Goal: Task Accomplishment & Management: Use online tool/utility

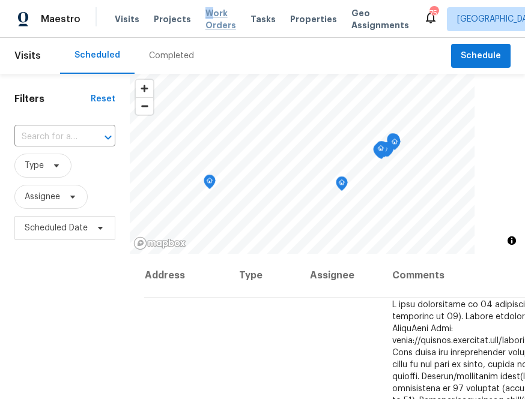
click at [205, 17] on span "Work Orders" at bounding box center [220, 19] width 31 height 24
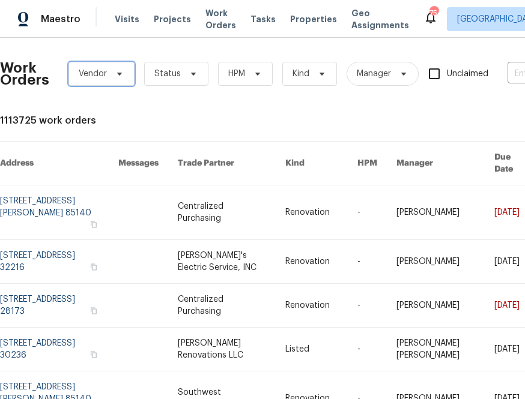
click at [112, 73] on span at bounding box center [117, 74] width 13 height 10
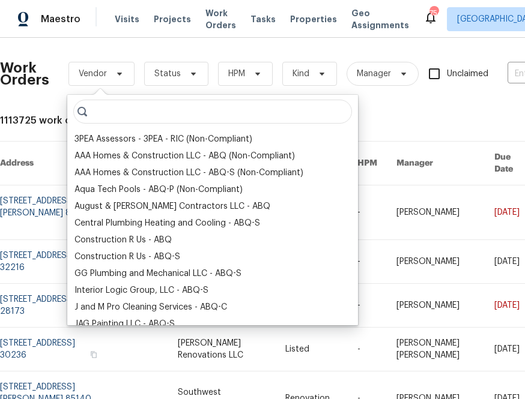
click at [106, 114] on input "search" at bounding box center [212, 112] width 279 height 24
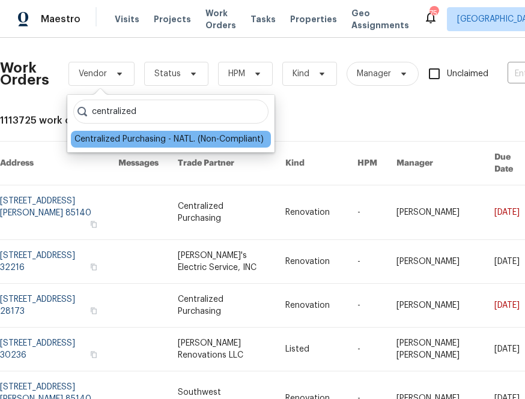
type input "centralized"
click at [101, 137] on div "Centralized Purchasing - NATL. (Non-Compliant)" at bounding box center [168, 139] width 189 height 12
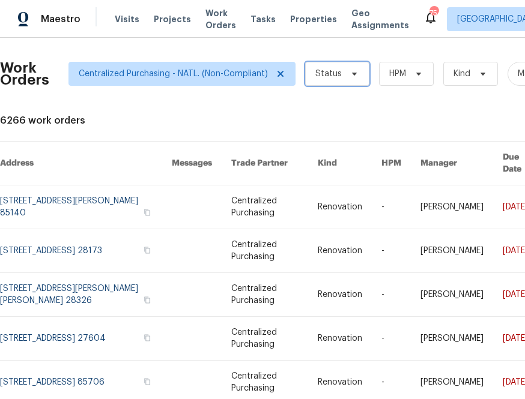
click at [324, 77] on span "Status" at bounding box center [328, 74] width 26 height 12
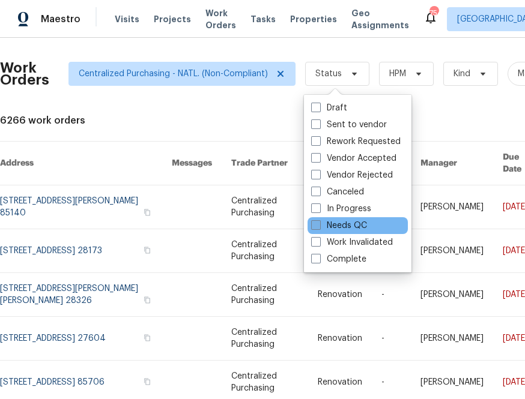
click at [326, 223] on label "Needs QC" at bounding box center [339, 226] width 56 height 12
click at [319, 223] on input "Needs QC" at bounding box center [315, 224] width 8 height 8
checkbox input "true"
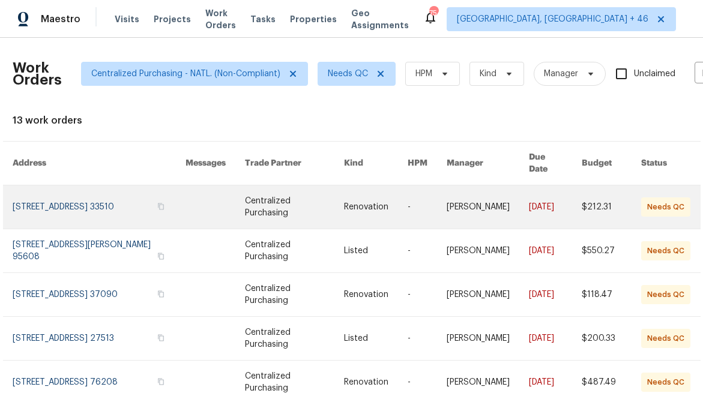
click at [134, 199] on link at bounding box center [99, 206] width 173 height 43
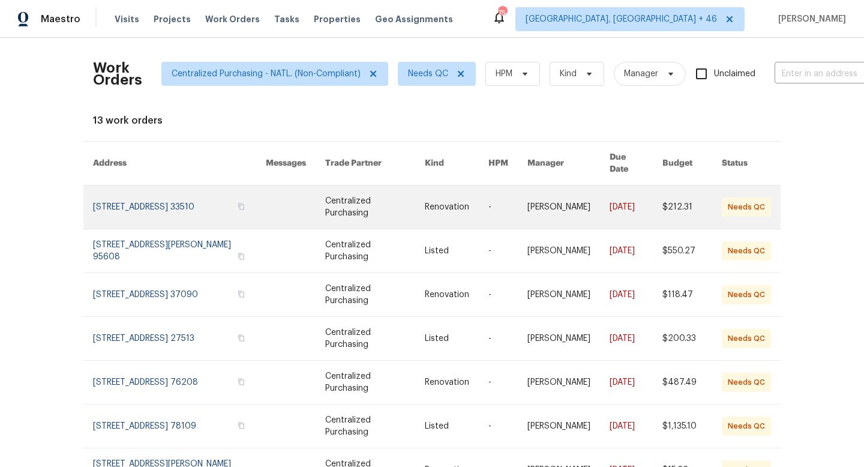
click at [195, 194] on link at bounding box center [179, 206] width 173 height 43
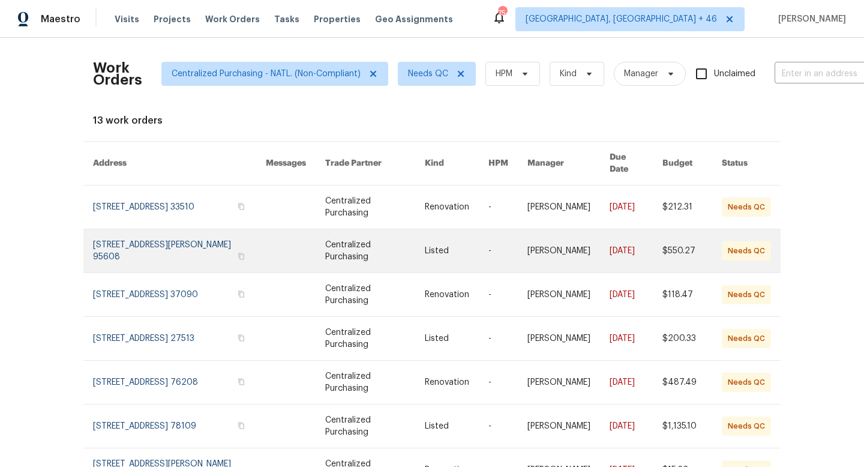
click at [172, 249] on link at bounding box center [179, 250] width 173 height 43
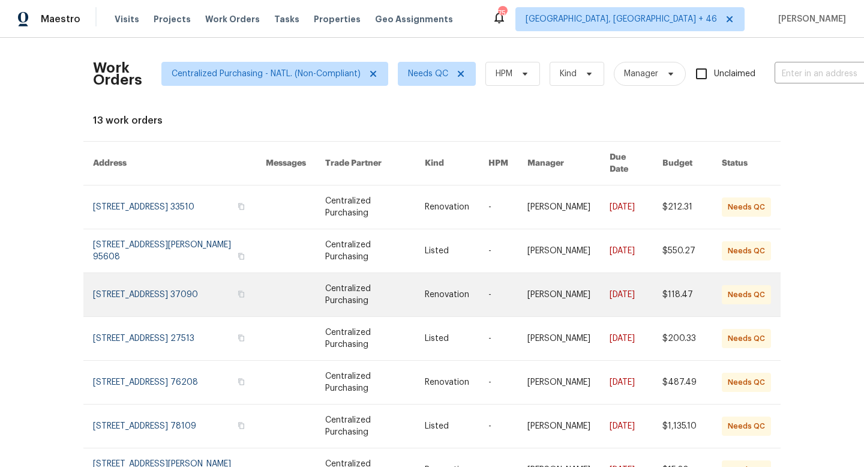
click at [162, 277] on link at bounding box center [179, 294] width 173 height 43
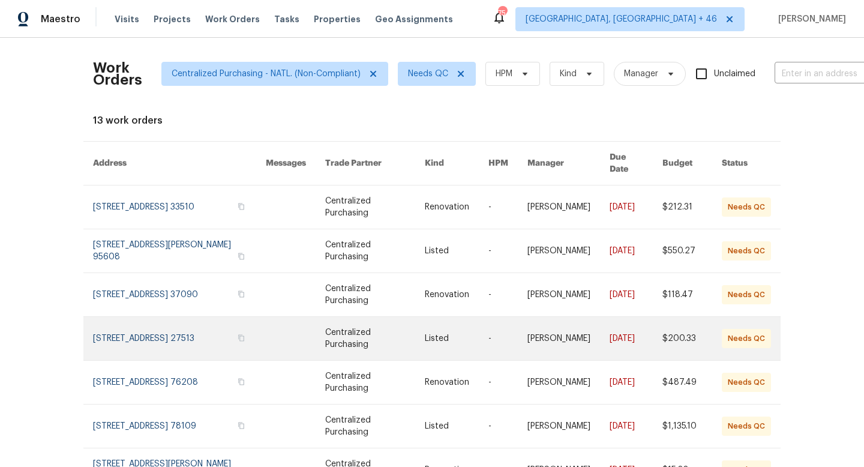
click at [182, 326] on link at bounding box center [179, 338] width 173 height 43
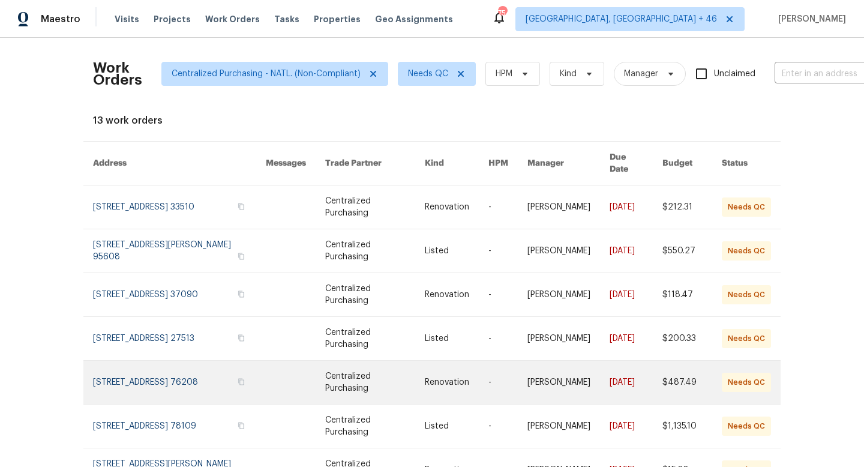
click at [189, 365] on link at bounding box center [179, 382] width 173 height 43
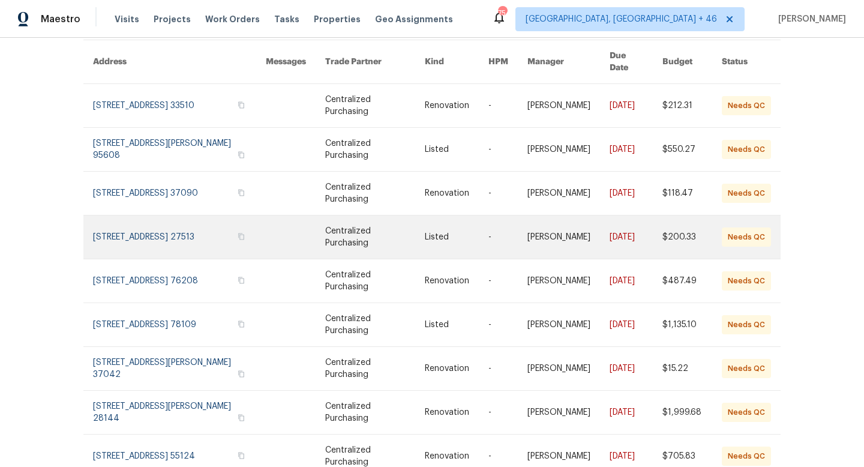
scroll to position [104, 0]
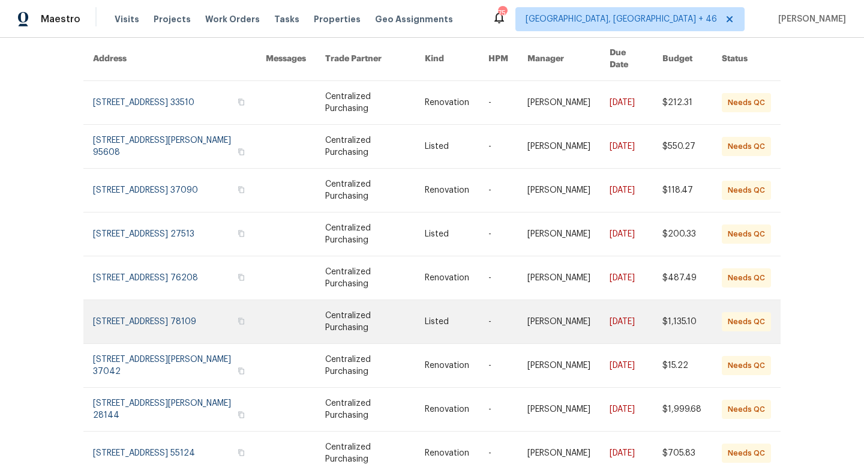
click at [182, 315] on link at bounding box center [179, 321] width 173 height 43
click at [161, 318] on link at bounding box center [179, 321] width 173 height 43
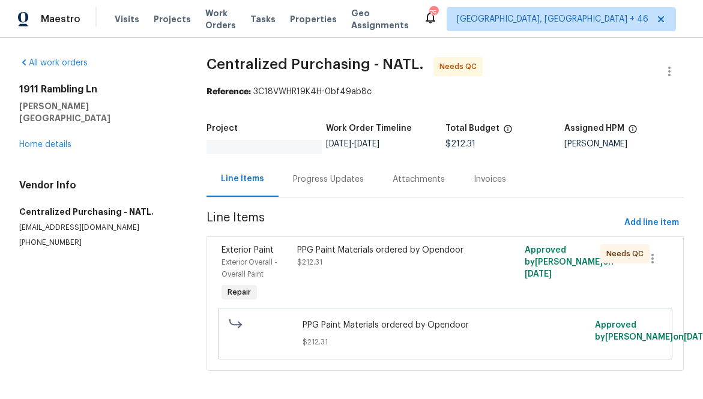
click at [319, 263] on span "$212.31" at bounding box center [309, 262] width 25 height 7
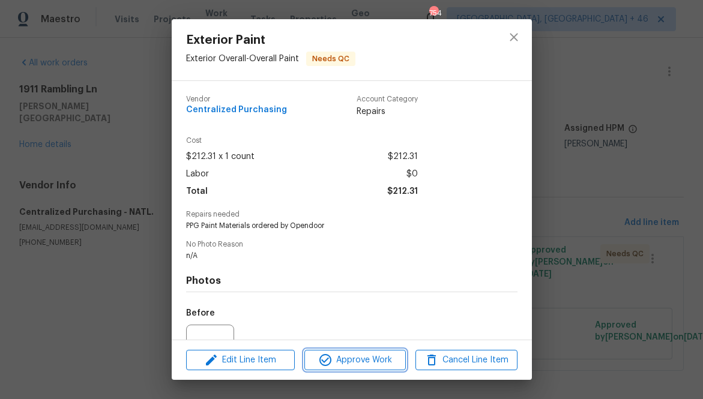
click at [364, 360] on span "Approve Work" at bounding box center [355, 360] width 94 height 15
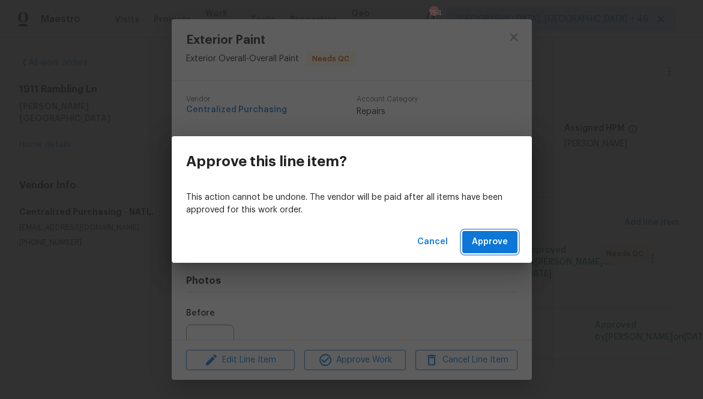
click at [484, 238] on span "Approve" at bounding box center [490, 242] width 36 height 15
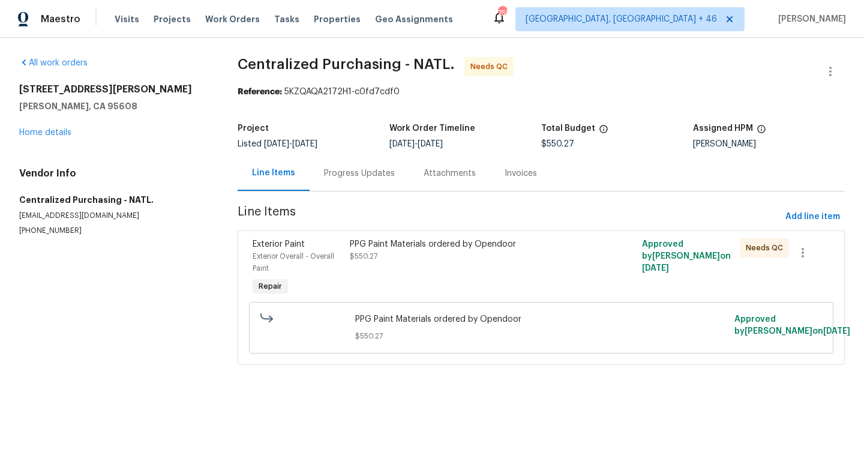
click at [445, 259] on div "PPG Paint Materials ordered by Opendoor $550.27" at bounding box center [468, 250] width 237 height 24
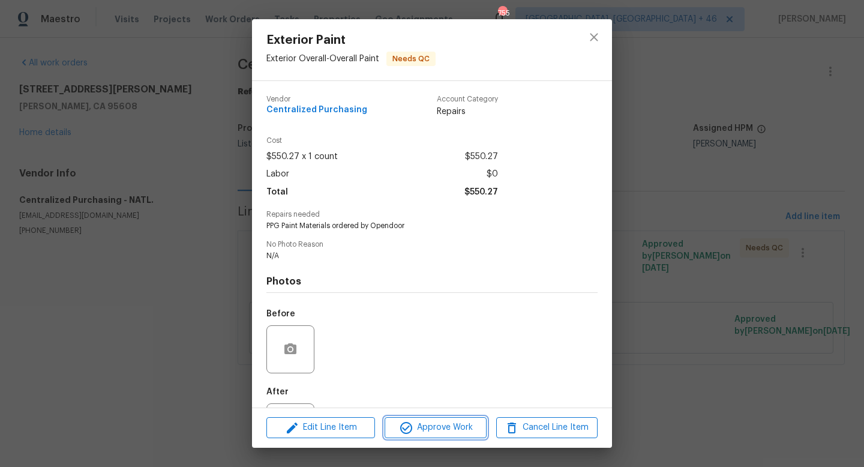
click at [417, 424] on span "Approve Work" at bounding box center [435, 427] width 94 height 15
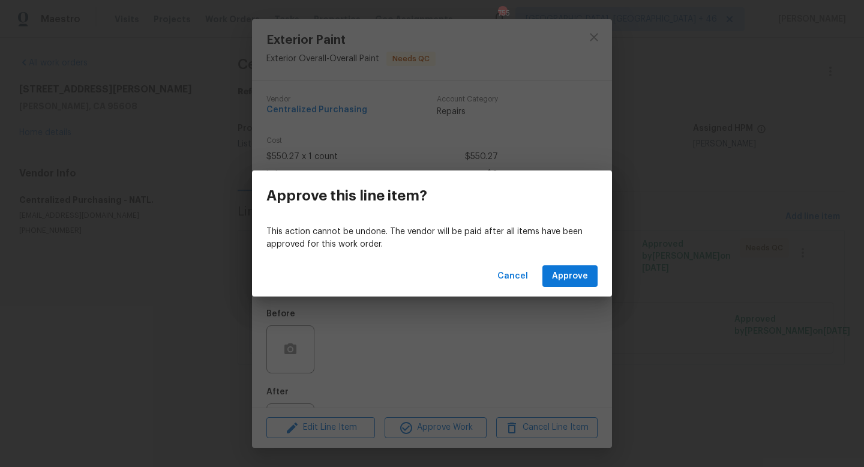
click at [572, 295] on div "Cancel Approve" at bounding box center [432, 276] width 360 height 41
click at [572, 284] on button "Approve" at bounding box center [570, 276] width 55 height 22
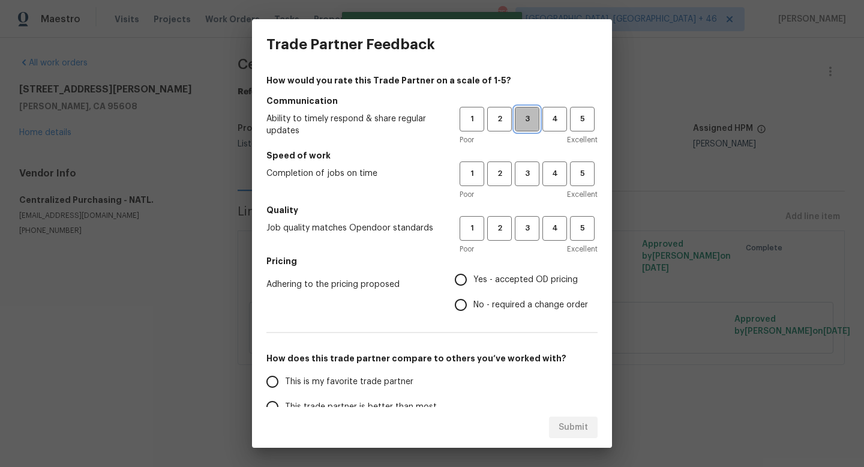
click at [523, 129] on button "3" at bounding box center [527, 119] width 25 height 25
click at [537, 173] on span "3" at bounding box center [527, 174] width 22 height 14
drag, startPoint x: 532, startPoint y: 216, endPoint x: 523, endPoint y: 251, distance: 35.8
click at [532, 217] on button "3" at bounding box center [527, 228] width 25 height 25
click at [515, 283] on span "Yes - accepted OD pricing" at bounding box center [526, 280] width 104 height 13
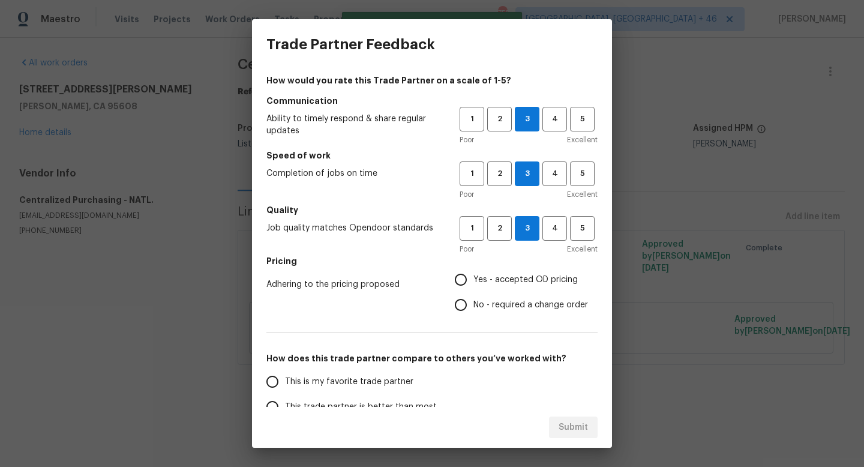
click at [474, 283] on input "Yes - accepted OD pricing" at bounding box center [460, 279] width 25 height 25
radio input "true"
click at [392, 382] on span "This is my favorite trade partner" at bounding box center [349, 382] width 128 height 13
click at [285, 382] on input "This is my favorite trade partner" at bounding box center [272, 381] width 25 height 25
click at [580, 427] on span "Submit" at bounding box center [573, 427] width 29 height 15
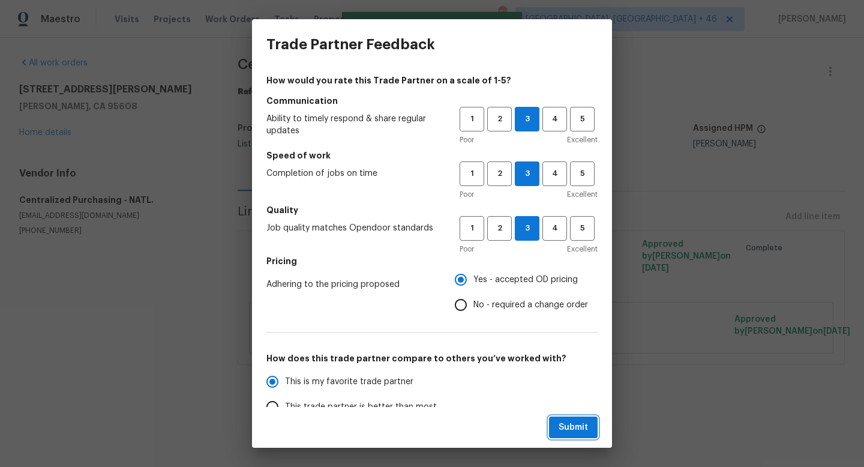
radio input "true"
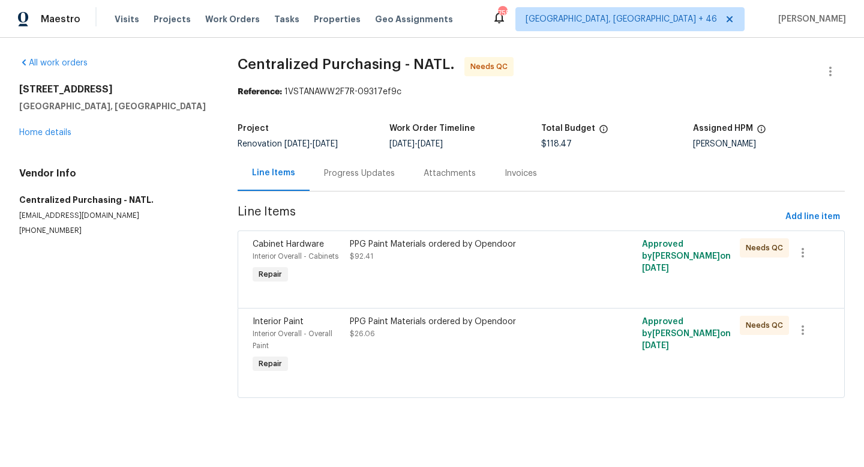
click at [444, 274] on div "PPG Paint Materials ordered by Opendoor $92.41" at bounding box center [468, 262] width 244 height 55
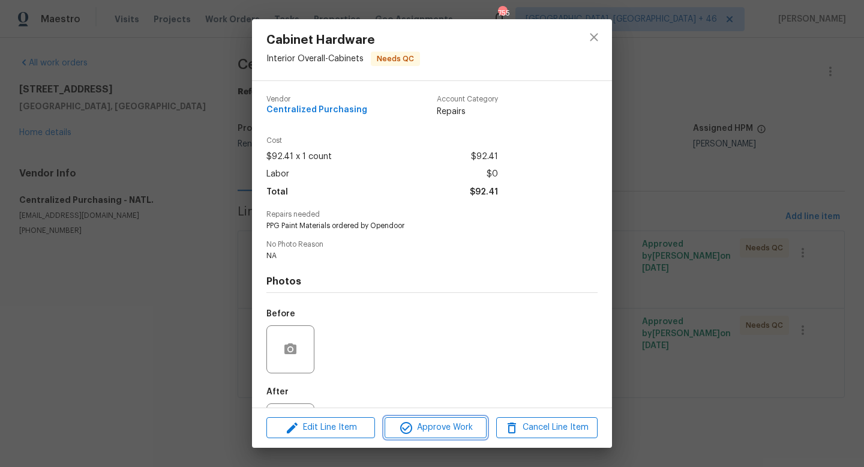
click at [405, 420] on span "Approve Work" at bounding box center [435, 427] width 94 height 15
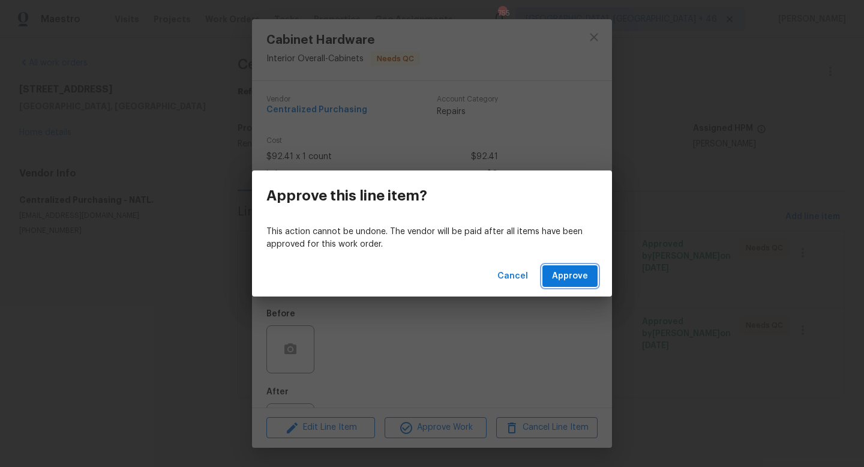
click at [568, 272] on span "Approve" at bounding box center [570, 276] width 36 height 15
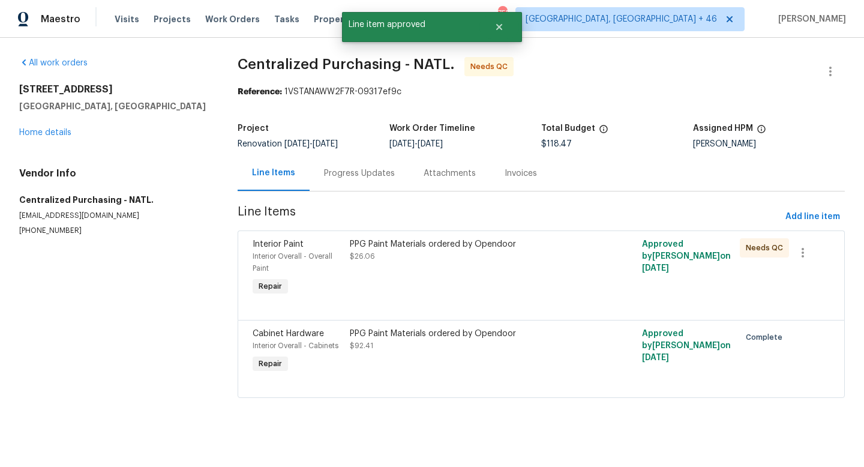
click at [406, 240] on div "PPG Paint Materials ordered by Opendoor" at bounding box center [468, 244] width 237 height 12
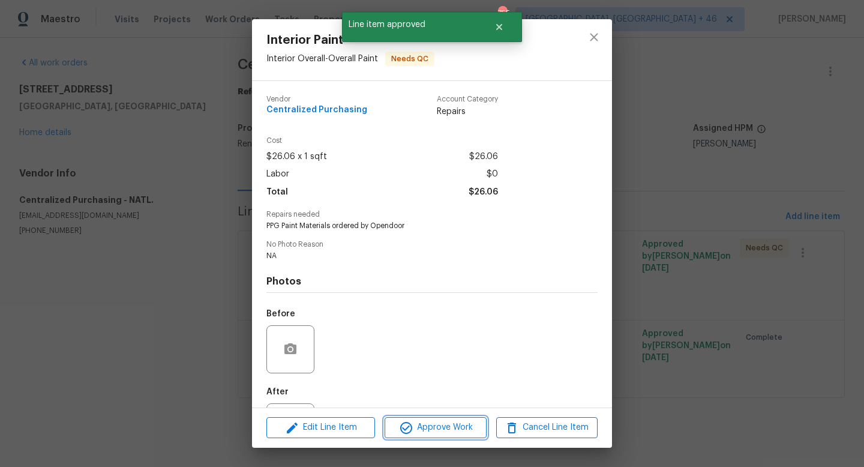
click at [406, 421] on icon "button" at bounding box center [406, 428] width 14 height 14
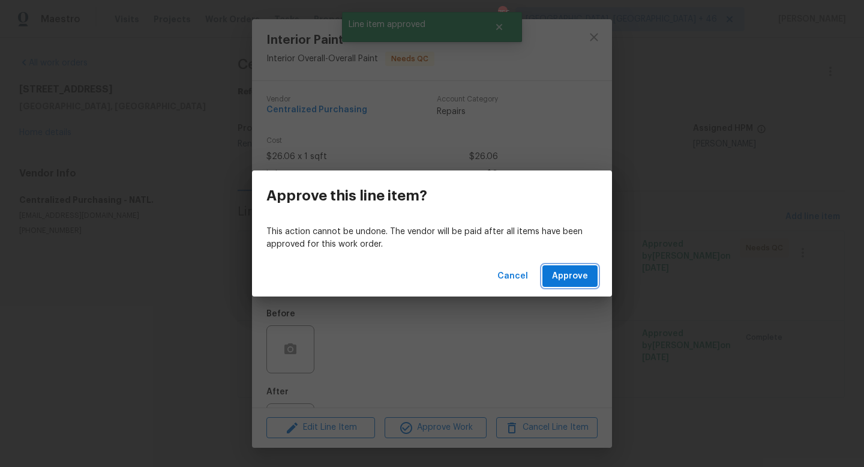
click at [584, 281] on span "Approve" at bounding box center [570, 276] width 36 height 15
click at [584, 281] on span "Loading..." at bounding box center [567, 276] width 41 height 15
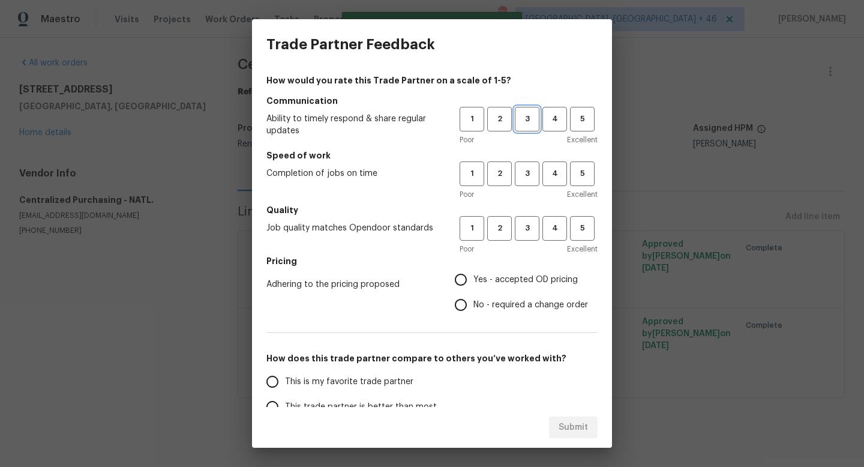
click at [526, 123] on span "3" at bounding box center [527, 119] width 22 height 14
click at [526, 173] on span "3" at bounding box center [527, 174] width 22 height 14
click at [526, 233] on span "3" at bounding box center [527, 229] width 22 height 14
click at [522, 265] on h5 "Pricing" at bounding box center [432, 261] width 331 height 12
click at [519, 275] on span "Yes - accepted OD pricing" at bounding box center [526, 280] width 104 height 13
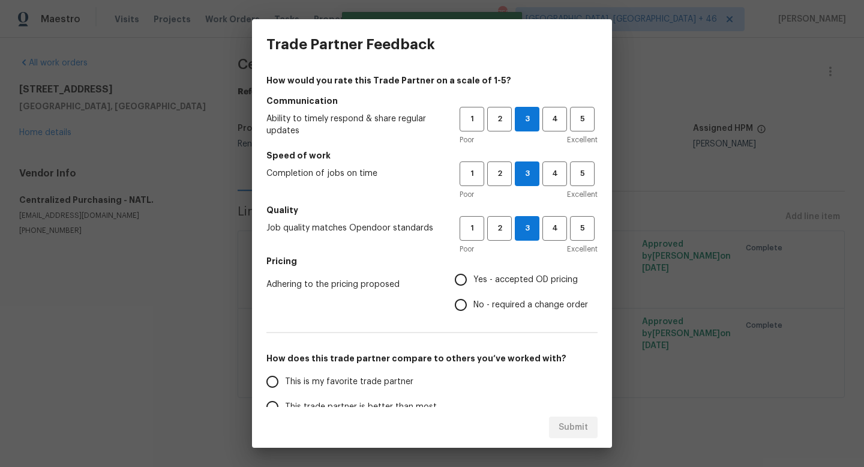
click at [474, 275] on input "Yes - accepted OD pricing" at bounding box center [460, 279] width 25 height 25
radio input "true"
click at [331, 382] on span "This is my favorite trade partner" at bounding box center [349, 382] width 128 height 13
click at [285, 382] on input "This is my favorite trade partner" at bounding box center [272, 381] width 25 height 25
click at [566, 424] on span "Submit" at bounding box center [573, 427] width 29 height 15
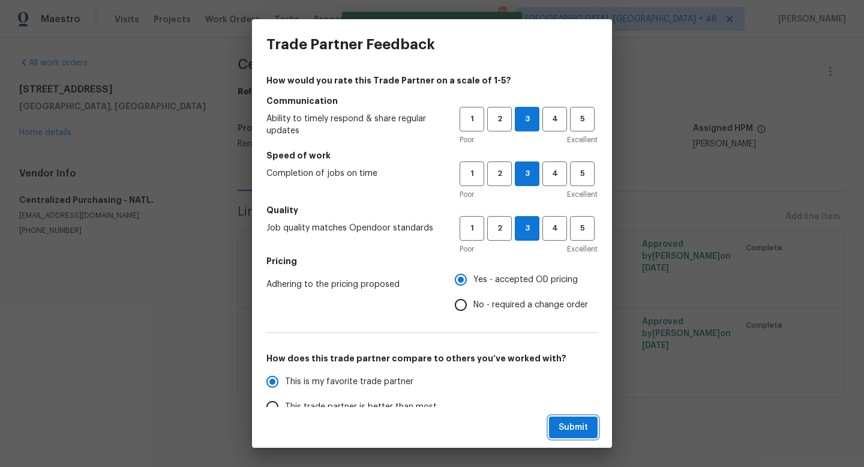
radio input "true"
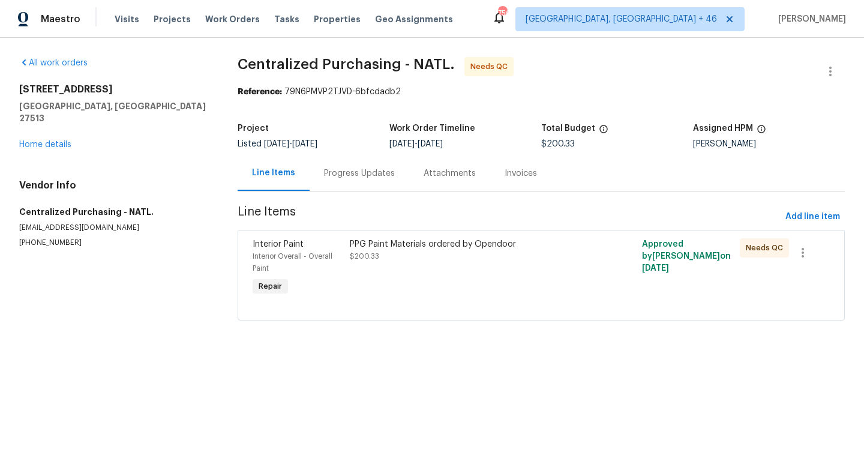
click at [501, 265] on div "PPG Paint Materials ordered by Opendoor $200.33" at bounding box center [468, 268] width 244 height 67
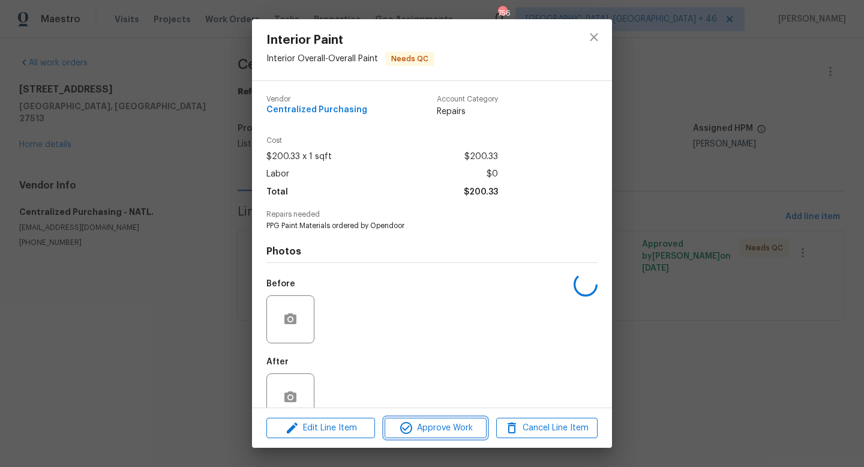
click at [423, 431] on span "Approve Work" at bounding box center [435, 428] width 94 height 15
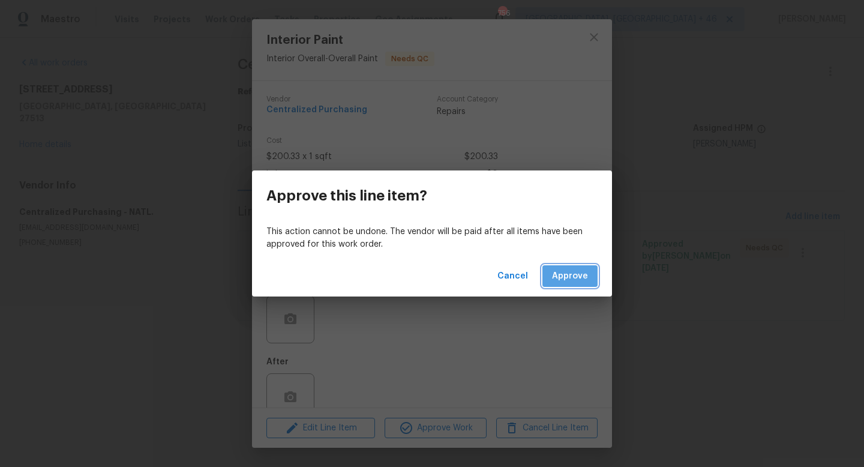
click at [577, 266] on button "Approve" at bounding box center [570, 276] width 55 height 22
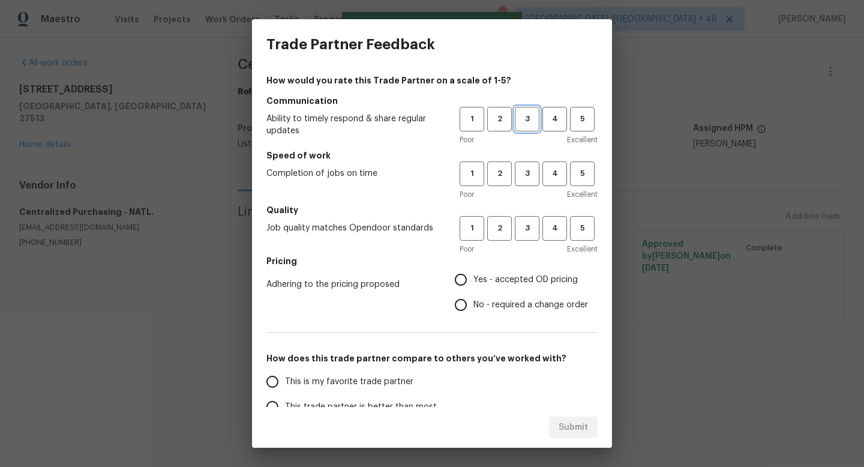
click at [526, 128] on button "3" at bounding box center [527, 119] width 25 height 25
click at [528, 170] on span "3" at bounding box center [527, 174] width 22 height 14
click at [528, 222] on span "3" at bounding box center [527, 229] width 22 height 14
click at [507, 287] on label "Yes - accepted OD pricing" at bounding box center [518, 279] width 140 height 25
click at [474, 287] on input "Yes - accepted OD pricing" at bounding box center [460, 279] width 25 height 25
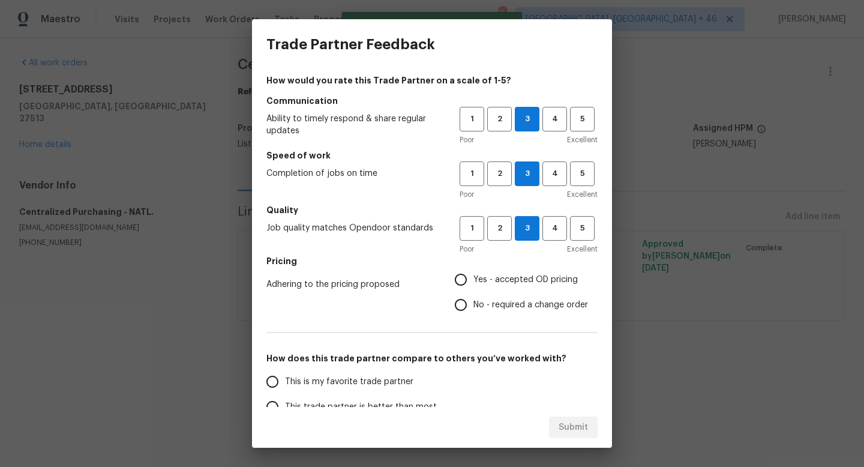
radio input "true"
click at [322, 384] on span "This is my favorite trade partner" at bounding box center [349, 382] width 128 height 13
click at [285, 384] on input "This is my favorite trade partner" at bounding box center [272, 381] width 25 height 25
click at [584, 423] on span "Submit" at bounding box center [573, 427] width 29 height 15
radio input "true"
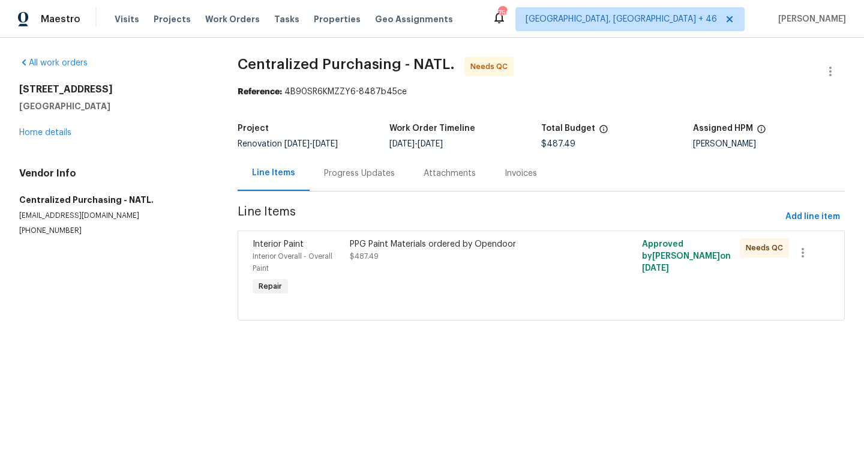
click at [477, 250] on div "PPG Paint Materials ordered by Opendoor" at bounding box center [468, 244] width 237 height 12
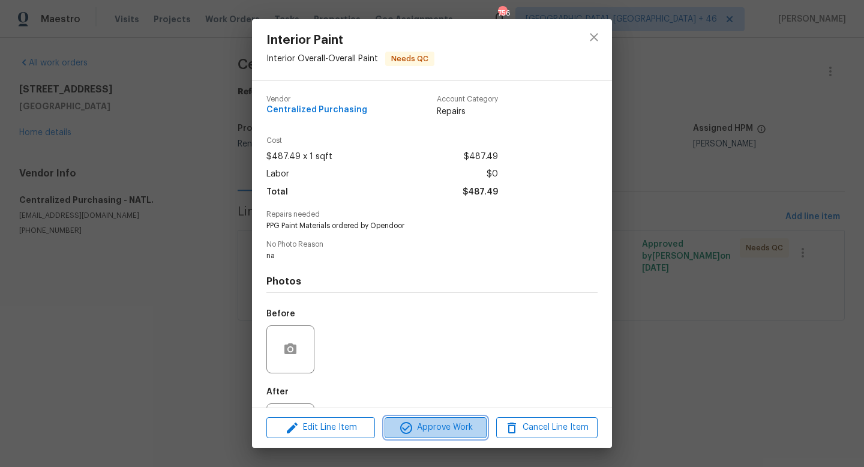
click at [405, 428] on icon "button" at bounding box center [406, 428] width 14 height 14
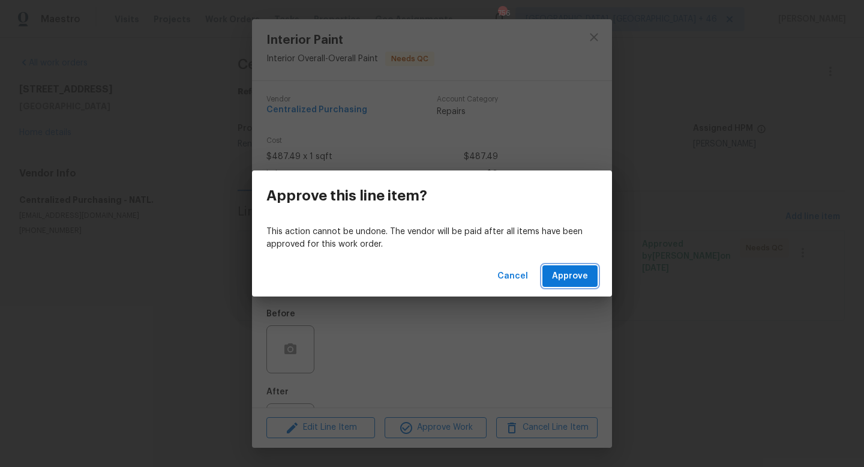
click at [559, 278] on span "Approve" at bounding box center [570, 276] width 36 height 15
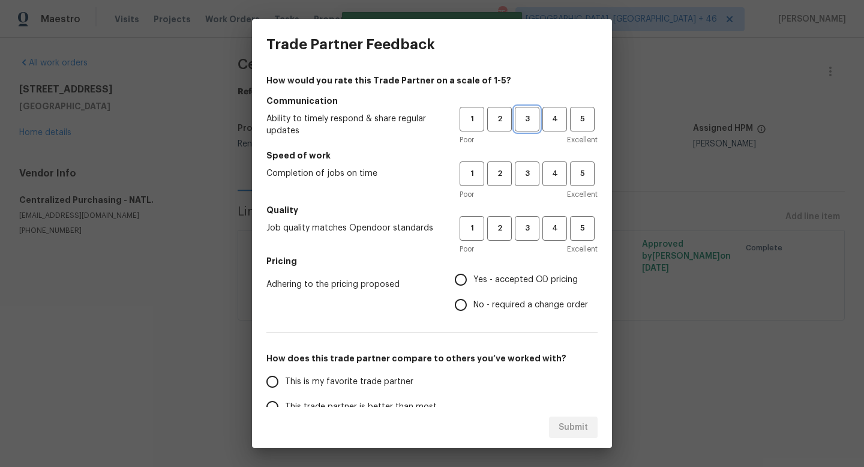
click at [529, 122] on span "3" at bounding box center [527, 119] width 22 height 14
click at [529, 167] on span "3" at bounding box center [527, 174] width 22 height 14
click at [523, 228] on span "3" at bounding box center [527, 229] width 22 height 14
click at [502, 273] on label "Yes - accepted OD pricing" at bounding box center [518, 279] width 140 height 25
click at [474, 273] on input "Yes - accepted OD pricing" at bounding box center [460, 279] width 25 height 25
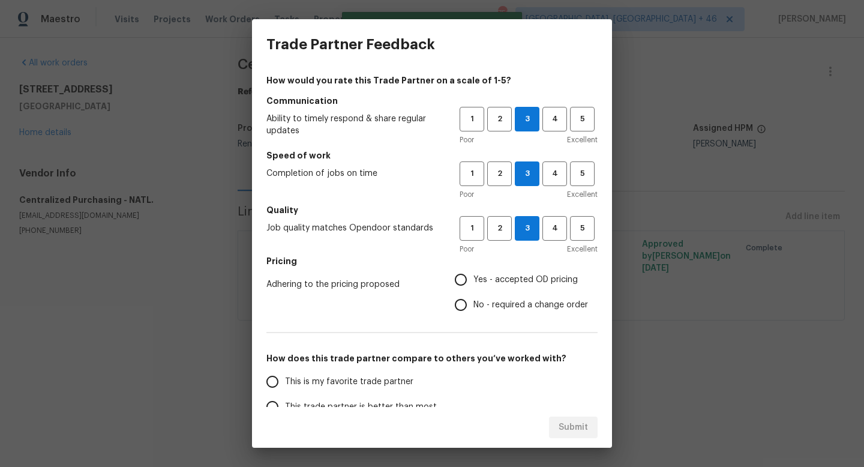
radio input "true"
click at [320, 387] on span "This is my favorite trade partner" at bounding box center [349, 382] width 128 height 13
click at [285, 387] on input "This is my favorite trade partner" at bounding box center [272, 381] width 25 height 25
click at [578, 427] on span "Submit" at bounding box center [573, 427] width 29 height 15
radio input "true"
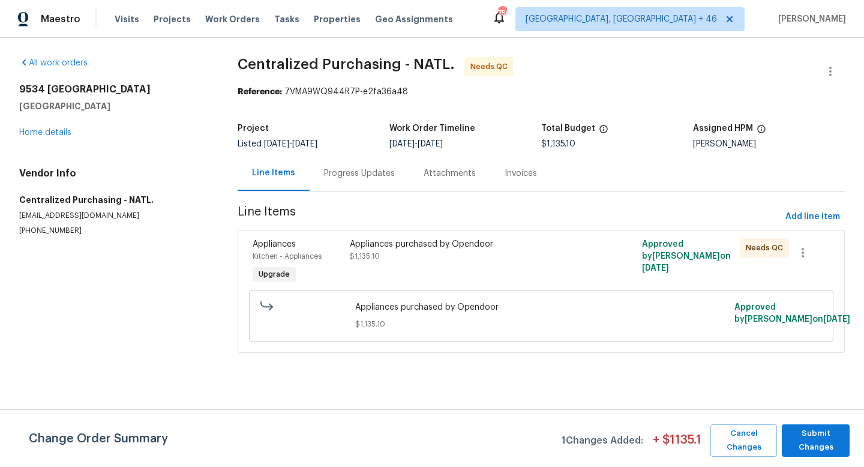
click at [532, 243] on div "Appliances purchased by Opendoor" at bounding box center [468, 244] width 237 height 12
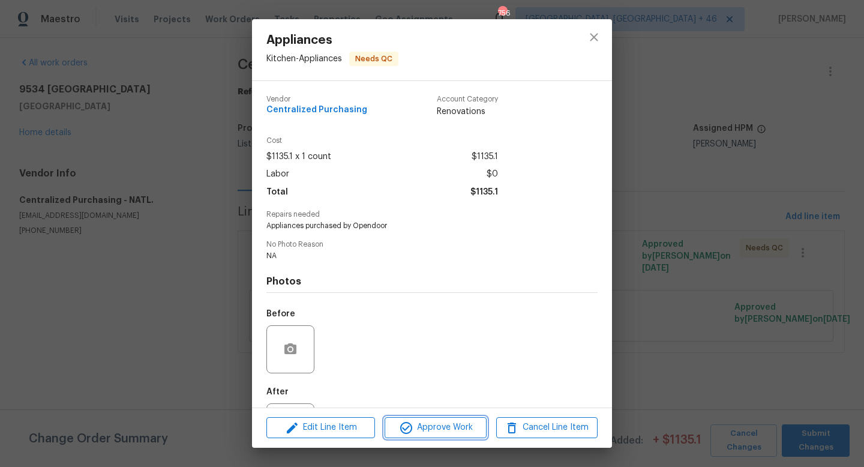
click at [432, 422] on span "Approve Work" at bounding box center [435, 427] width 94 height 15
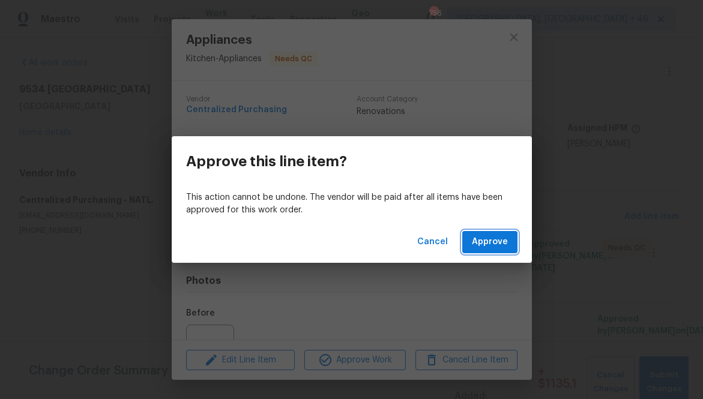
click at [496, 241] on span "Approve" at bounding box center [490, 242] width 36 height 15
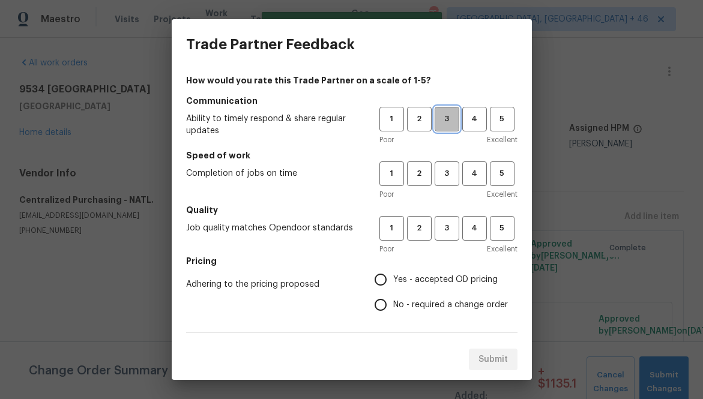
click at [449, 123] on span "3" at bounding box center [447, 119] width 22 height 14
click at [447, 176] on span "3" at bounding box center [447, 174] width 22 height 14
click at [447, 226] on span "3" at bounding box center [447, 229] width 22 height 14
click at [403, 286] on span "Yes - accepted OD pricing" at bounding box center [445, 280] width 104 height 13
click at [393, 286] on input "Yes - accepted OD pricing" at bounding box center [380, 279] width 25 height 25
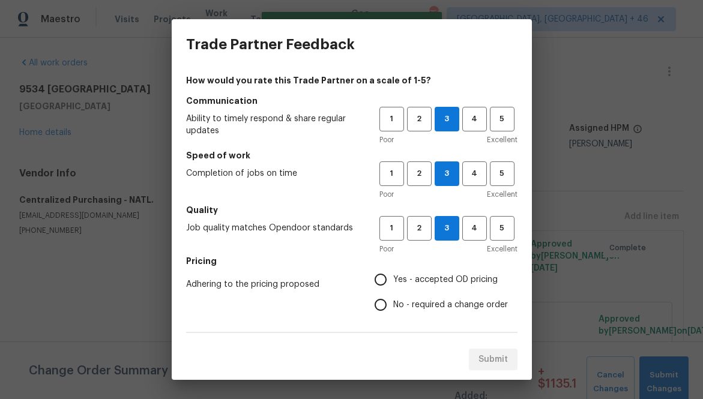
radio input "true"
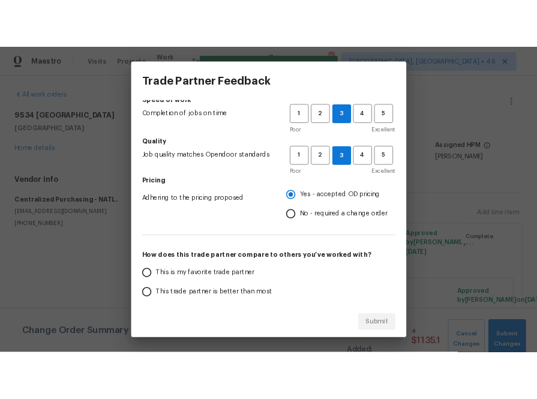
scroll to position [210, 0]
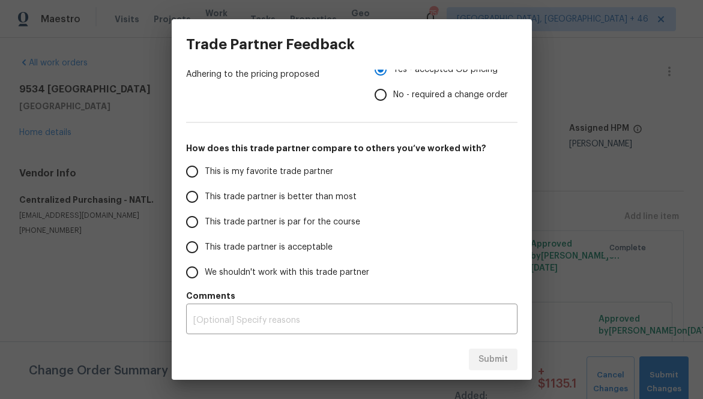
click at [280, 172] on span "This is my favorite trade partner" at bounding box center [269, 172] width 128 height 13
click at [205, 172] on input "This is my favorite trade partner" at bounding box center [191, 171] width 25 height 25
click at [496, 360] on span "Submit" at bounding box center [492, 359] width 29 height 15
radio input "true"
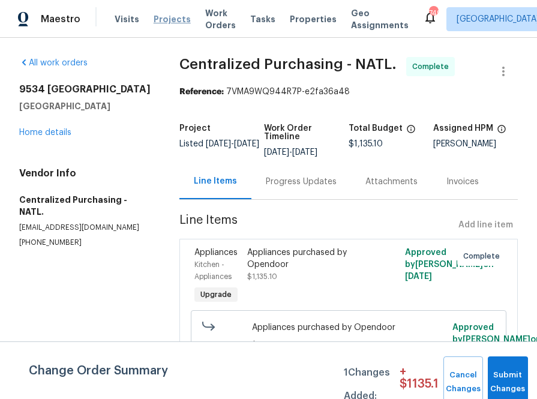
click at [157, 16] on span "Projects" at bounding box center [172, 19] width 37 height 12
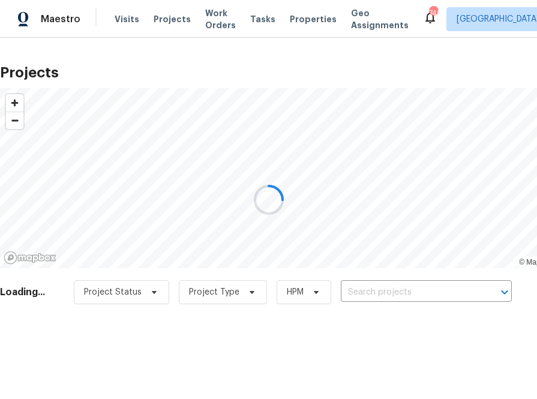
click at [384, 300] on div at bounding box center [268, 199] width 537 height 399
click at [384, 293] on div at bounding box center [268, 199] width 537 height 399
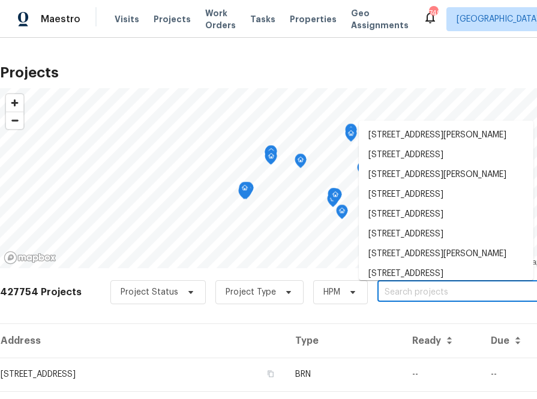
click at [384, 292] on input "text" at bounding box center [446, 292] width 137 height 19
click at [436, 295] on input "text" at bounding box center [446, 292] width 137 height 19
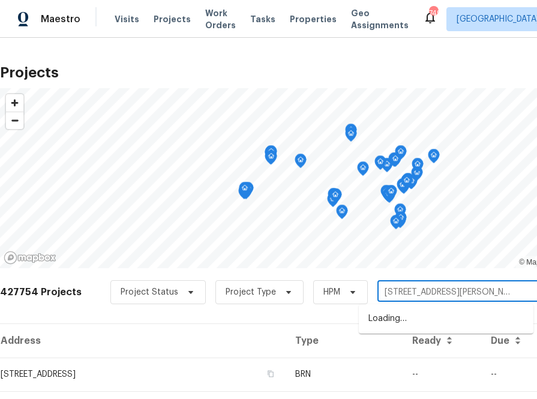
type input "305 w hudson ave"
click at [403, 320] on li "305 W Hudson Ave, Madison Heights, MI 48071" at bounding box center [446, 319] width 175 height 20
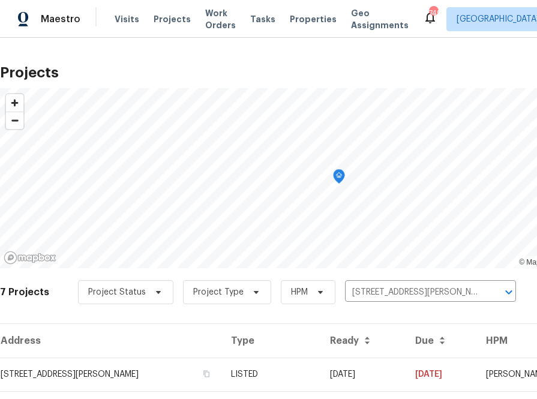
scroll to position [232, 0]
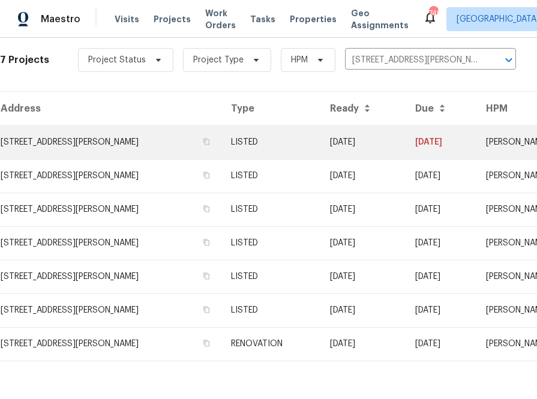
click at [157, 149] on td "305 W Hudson Ave, Madison Heights, MI 48071" at bounding box center [111, 142] width 222 height 34
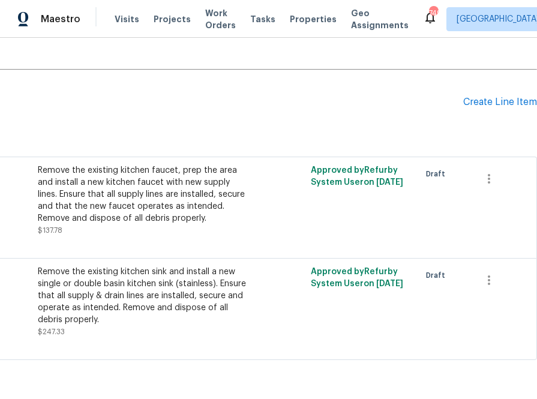
scroll to position [535, 141]
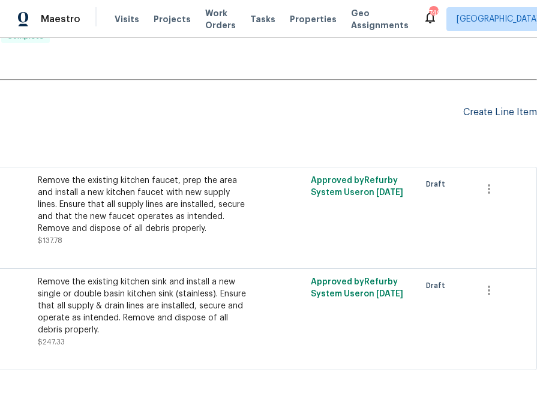
click at [481, 110] on div "Create Line Item" at bounding box center [500, 112] width 74 height 11
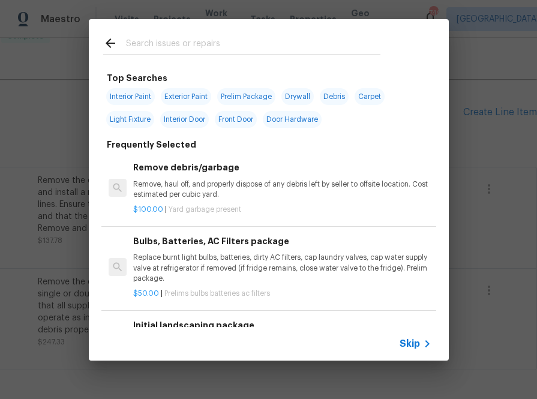
click at [173, 53] on input "text" at bounding box center [253, 45] width 255 height 18
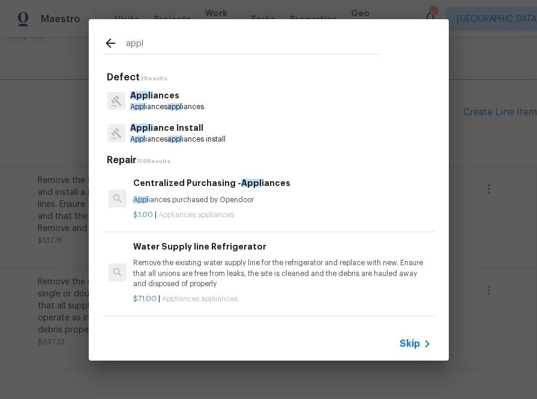
type input "appl"
click at [165, 189] on h6 "Centralized Purchasing - Appl iances" at bounding box center [282, 182] width 298 height 13
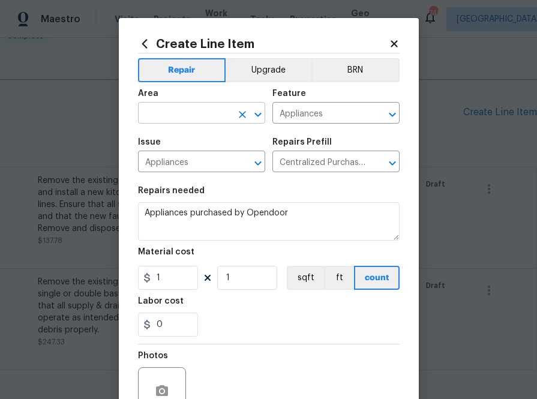
click at [166, 119] on input "text" at bounding box center [185, 114] width 94 height 19
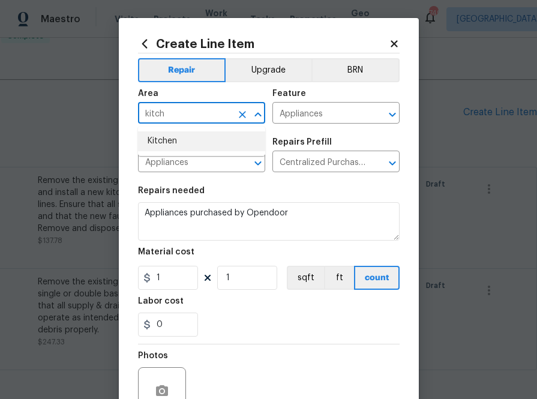
click at [166, 136] on li "Kitchen" at bounding box center [201, 141] width 127 height 20
type input "Kitchen"
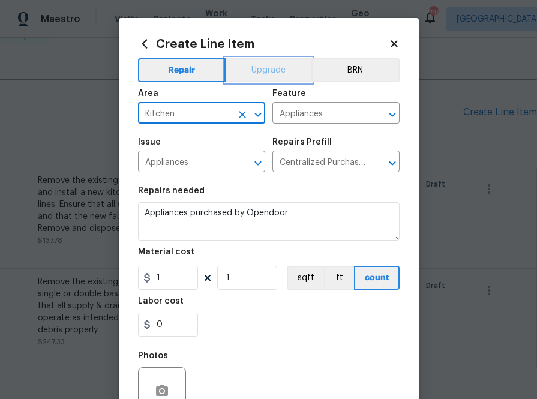
click at [290, 68] on button "Upgrade" at bounding box center [269, 70] width 86 height 24
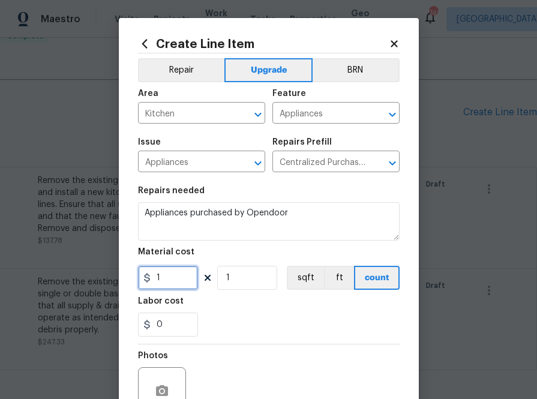
click at [170, 276] on input "1" at bounding box center [168, 278] width 60 height 24
paste input "199.06"
type input "1199.06"
click at [223, 339] on section "Repairs needed Appliances purchased by Opendoor Material cost 1199.06 1 sqft ft…" at bounding box center [269, 261] width 262 height 164
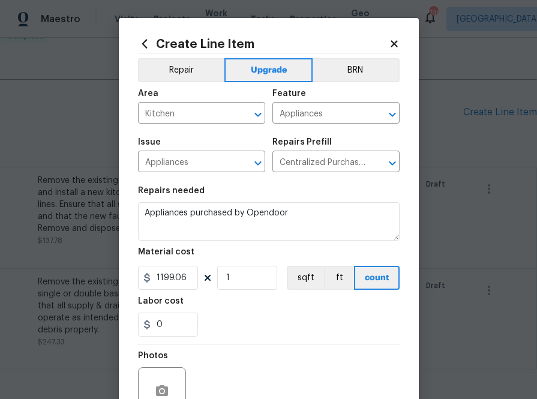
scroll to position [118, 0]
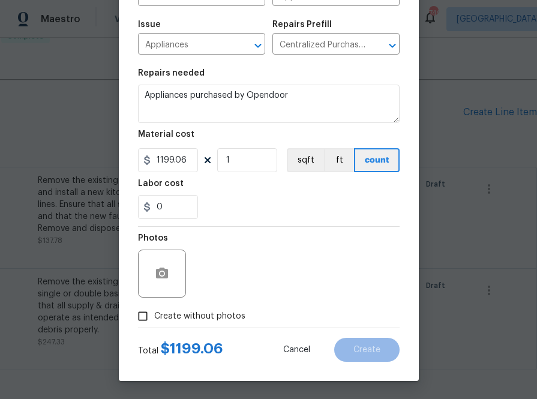
click at [208, 324] on label "Create without photos" at bounding box center [188, 316] width 114 height 23
click at [154, 324] on input "Create without photos" at bounding box center [142, 316] width 23 height 23
checkbox input "true"
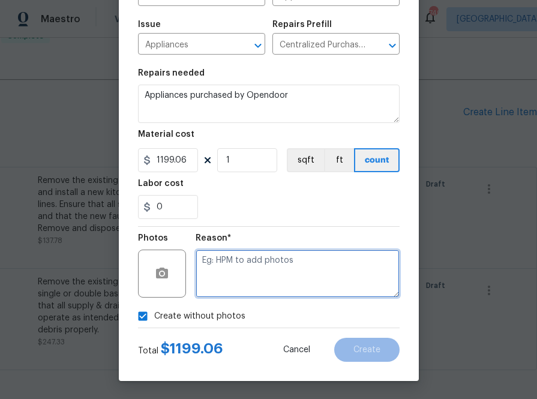
click at [243, 273] on textarea at bounding box center [298, 274] width 204 height 48
type textarea "na"
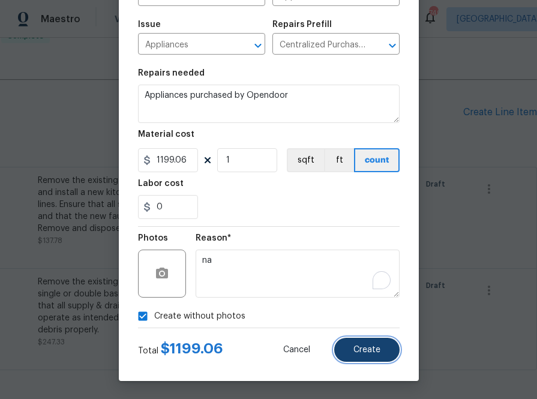
click at [367, 354] on button "Create" at bounding box center [366, 350] width 65 height 24
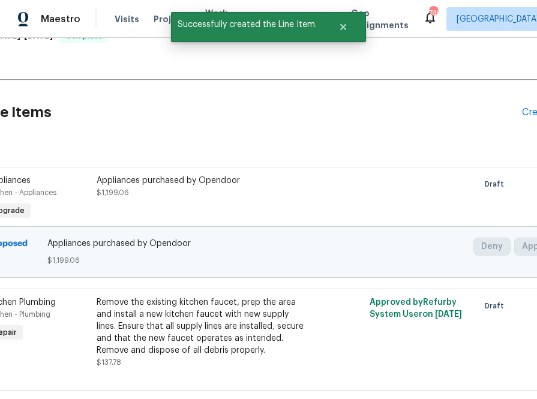
scroll to position [535, 0]
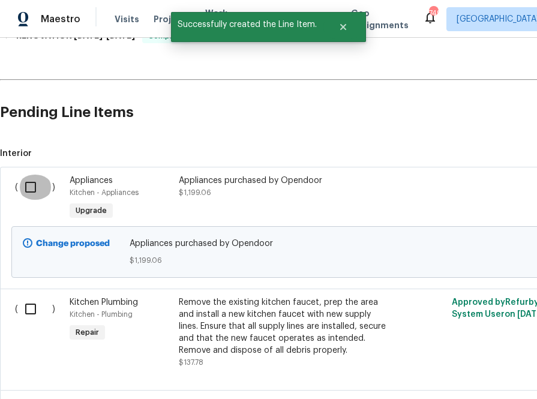
click at [33, 185] on input "checkbox" at bounding box center [35, 187] width 34 height 25
checkbox input "true"
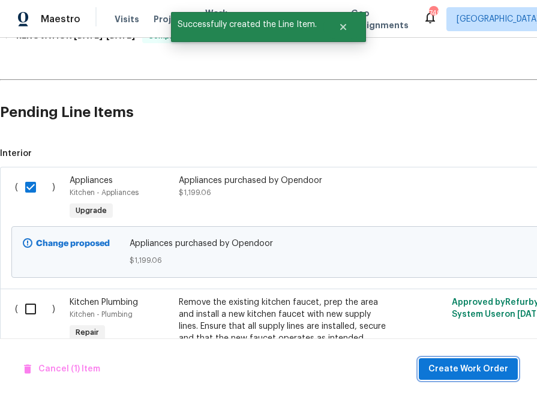
click at [460, 370] on span "Create Work Order" at bounding box center [469, 369] width 80 height 15
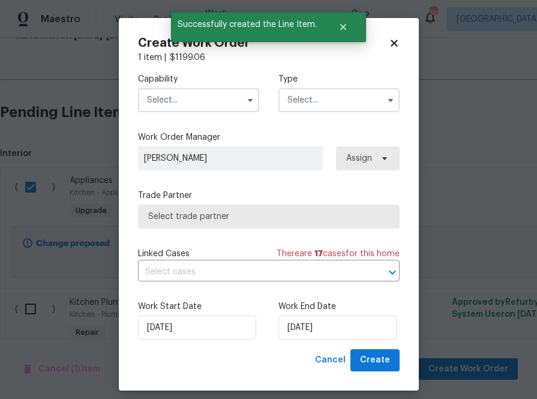
click at [185, 100] on input "text" at bounding box center [198, 100] width 121 height 24
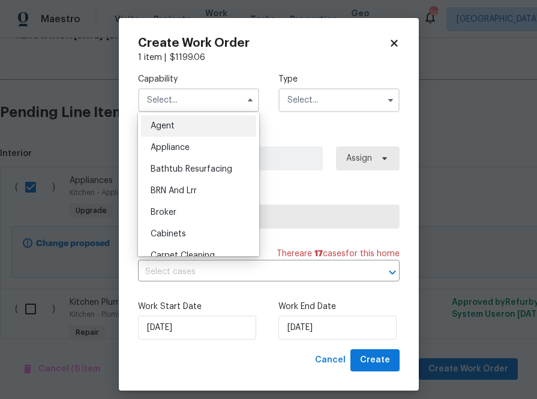
click at [185, 145] on span "Appliance" at bounding box center [170, 147] width 39 height 8
type input "Appliance"
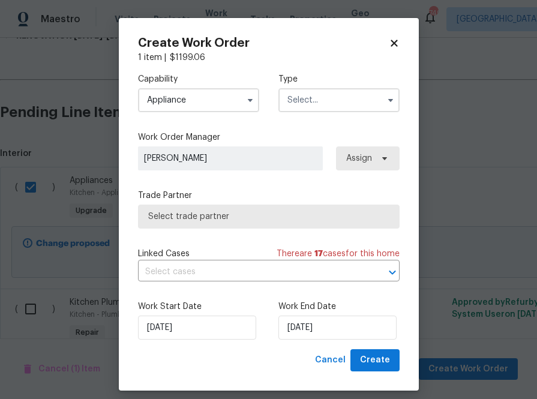
click at [316, 116] on div "Capability Appliance Agent Appliance Bathtub Resurfacing BRN And Lrr Broker Cab…" at bounding box center [269, 93] width 262 height 58
click at [316, 101] on input "text" at bounding box center [339, 100] width 121 height 24
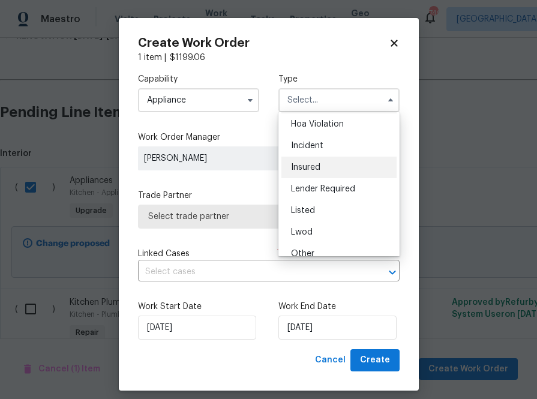
scroll to position [26, 0]
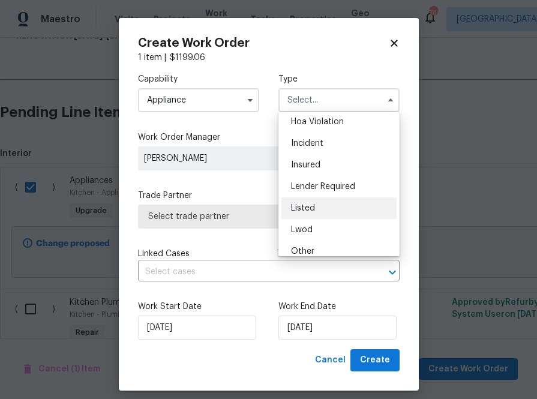
click at [318, 207] on div "Listed" at bounding box center [339, 209] width 115 height 22
type input "Listed"
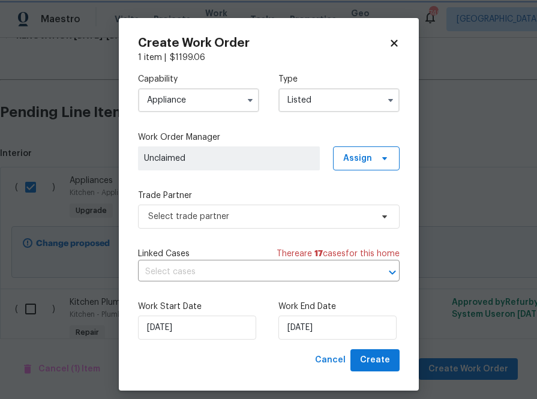
scroll to position [0, 0]
click at [359, 162] on span "Assign" at bounding box center [357, 158] width 29 height 12
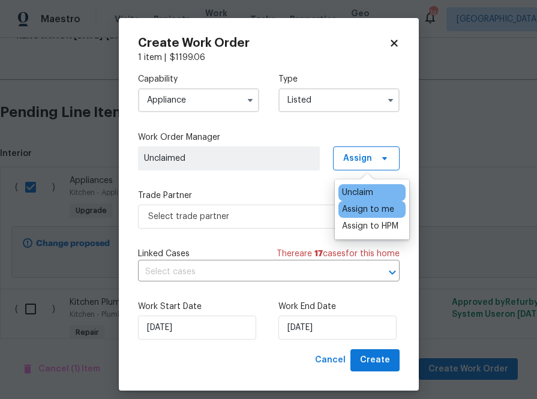
click at [354, 205] on div "Assign to me" at bounding box center [368, 210] width 52 height 12
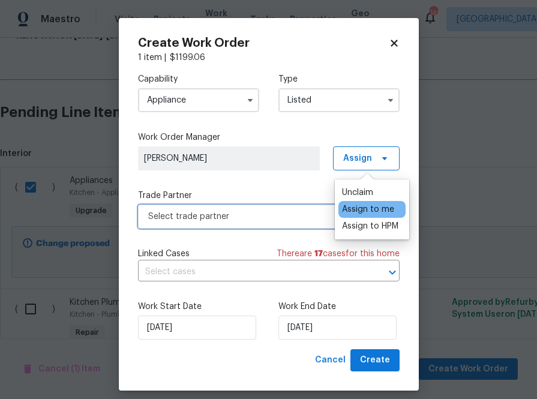
click at [265, 220] on span "Select trade partner" at bounding box center [260, 217] width 224 height 12
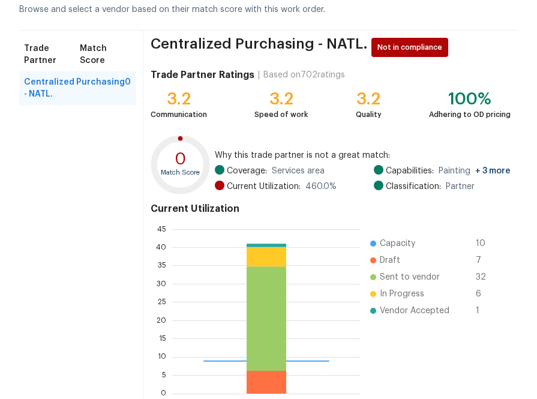
scroll to position [128, 0]
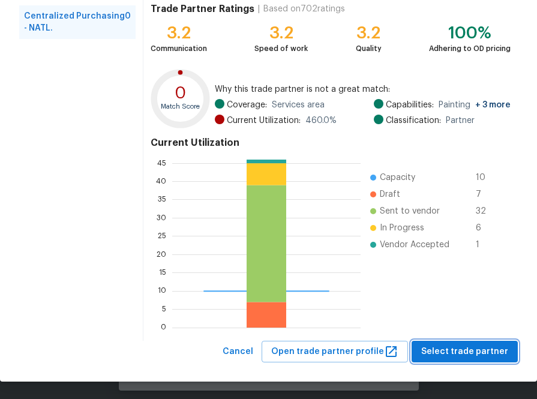
click at [471, 345] on span "Select trade partner" at bounding box center [464, 352] width 87 height 15
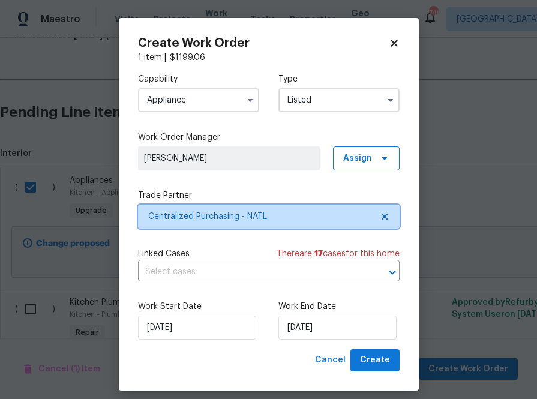
scroll to position [0, 0]
click at [404, 354] on div "Create Work Order 1 item | $ 1199.06 Capability Appliance Type Listed Work Orde…" at bounding box center [269, 204] width 300 height 373
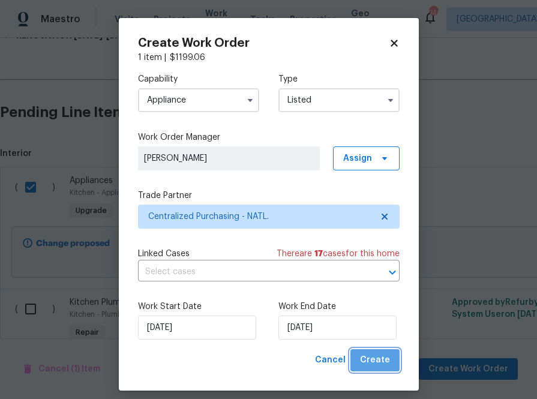
click at [394, 354] on button "Create" at bounding box center [375, 360] width 49 height 22
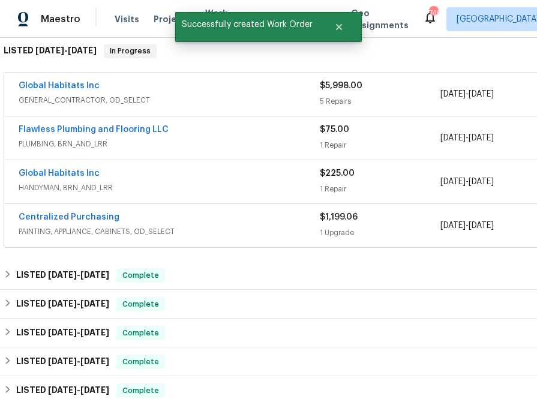
scroll to position [195, 0]
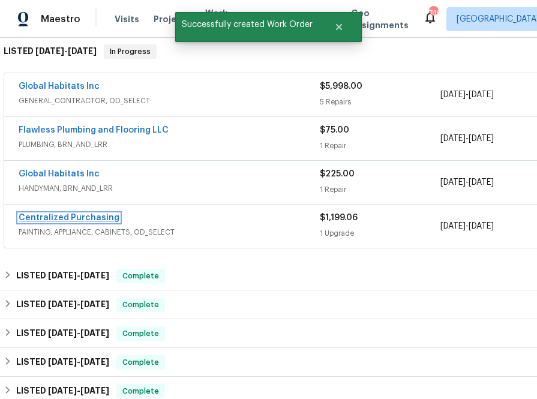
click at [104, 215] on link "Centralized Purchasing" at bounding box center [69, 218] width 101 height 8
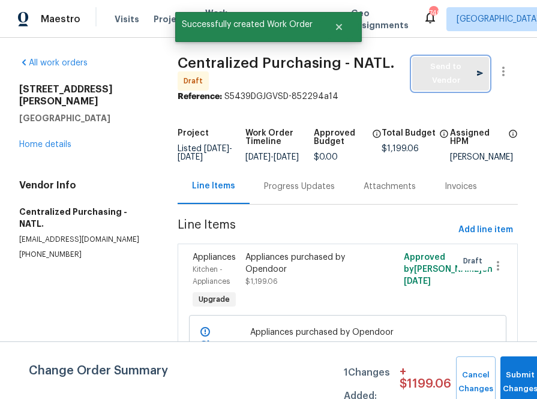
click at [453, 80] on span "Send to Vendor" at bounding box center [450, 74] width 65 height 28
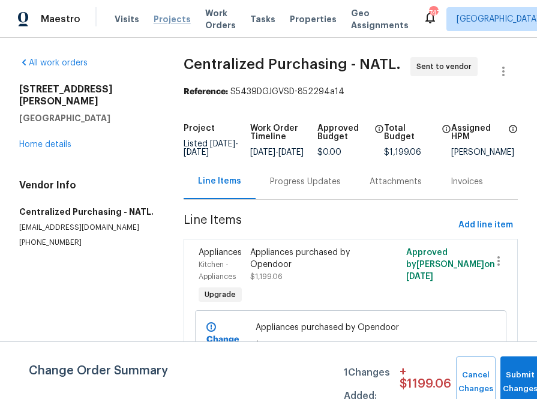
click at [159, 23] on span "Projects" at bounding box center [172, 19] width 37 height 12
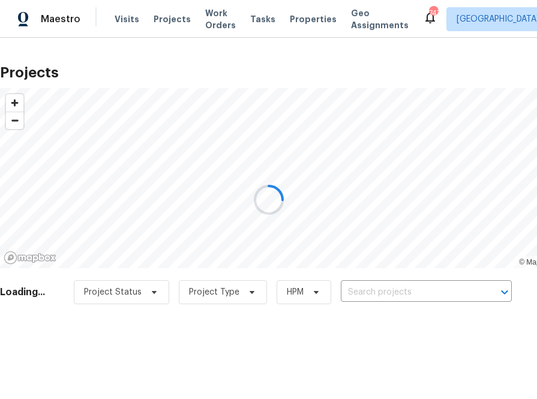
click at [420, 284] on div at bounding box center [268, 199] width 537 height 399
click at [418, 298] on div at bounding box center [268, 199] width 537 height 399
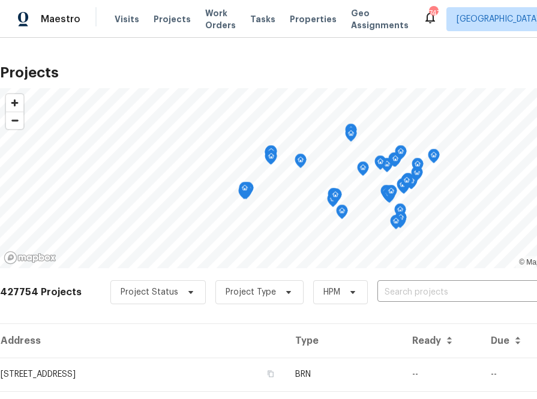
click at [418, 298] on input "text" at bounding box center [446, 292] width 137 height 19
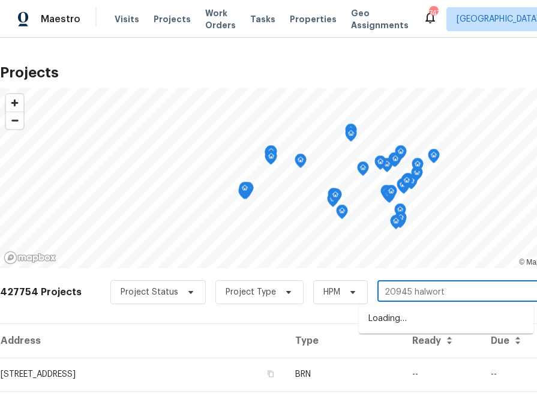
type input "20945 halworth"
click at [389, 324] on li "20945 Halworth Rd, Shaker Heights, OH 44122" at bounding box center [446, 319] width 175 height 20
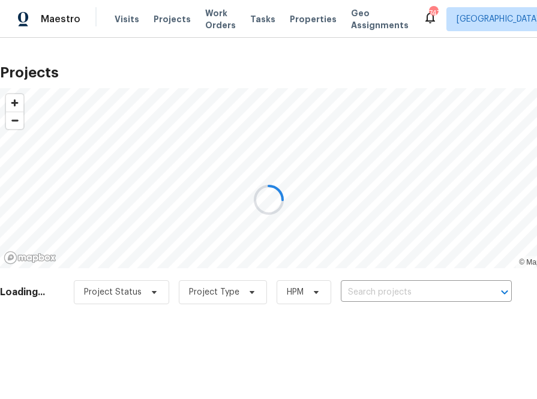
type input "20945 Halworth Rd, Shaker Heights, OH 44122"
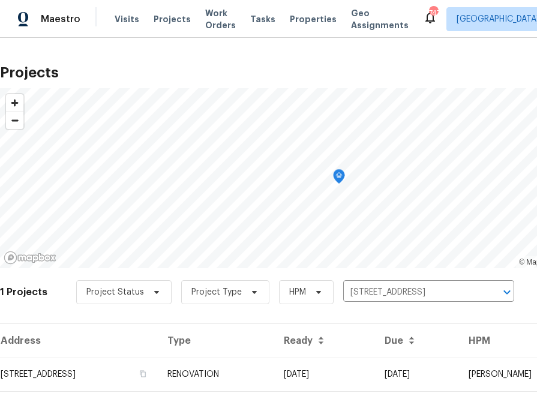
scroll to position [31, 0]
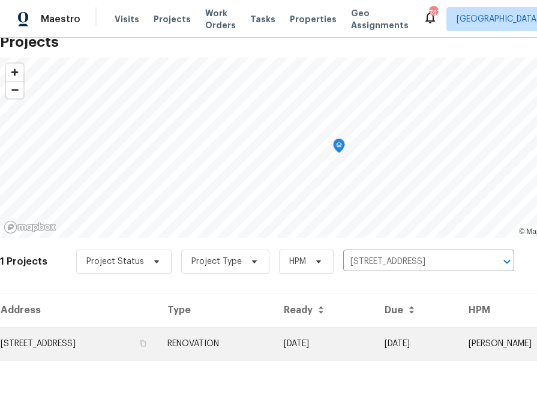
click at [133, 347] on td "20945 Halworth Rd, Shaker Heights, OH 44122" at bounding box center [79, 344] width 158 height 34
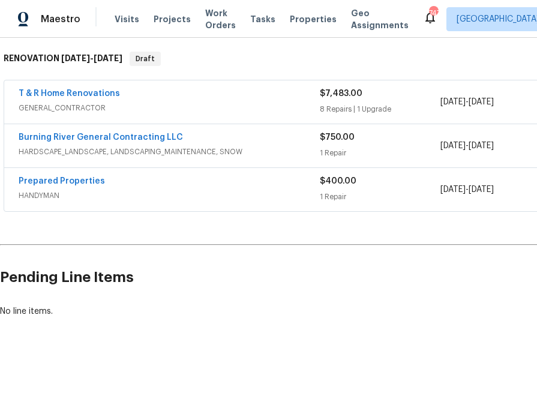
scroll to position [188, 141]
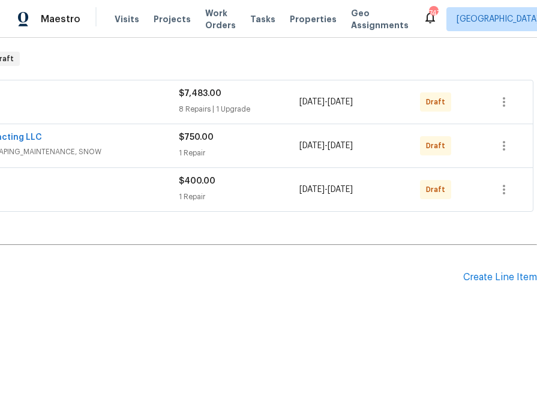
click at [491, 271] on div "Pending Line Items Create Line Item" at bounding box center [198, 278] width 678 height 56
click at [490, 281] on div "Create Line Item" at bounding box center [500, 277] width 74 height 11
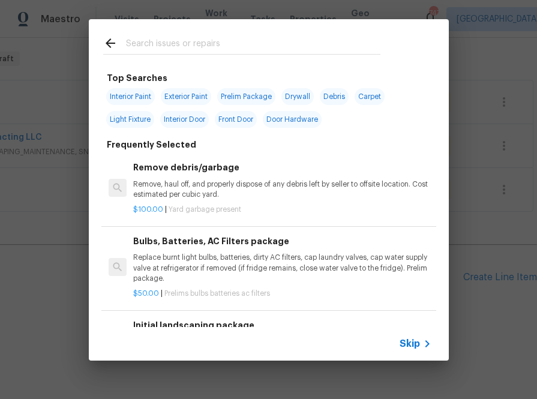
click at [412, 339] on span "Skip" at bounding box center [410, 344] width 20 height 12
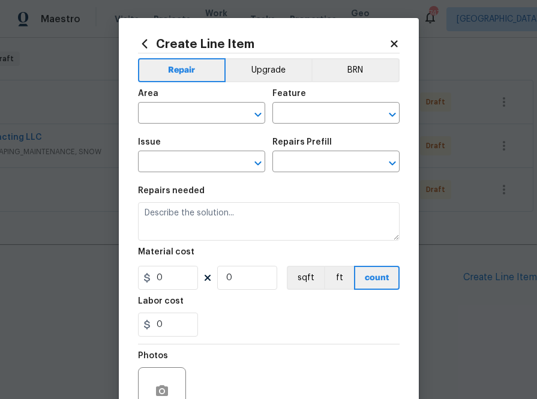
click at [144, 40] on icon at bounding box center [144, 43] width 13 height 13
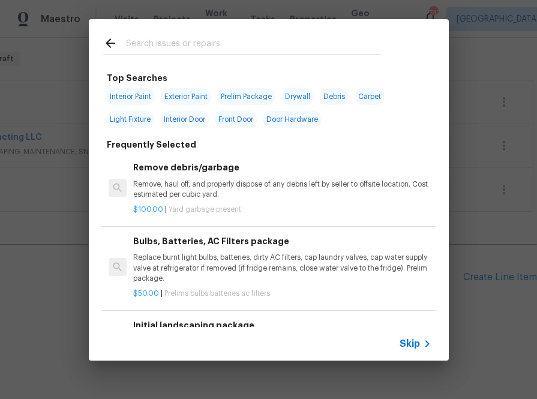
click at [220, 46] on input "text" at bounding box center [253, 45] width 255 height 18
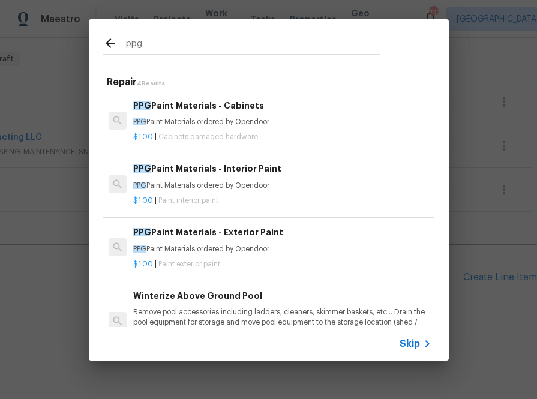
type input "ppg"
click at [210, 196] on p "$1.00 | Paint interior paint" at bounding box center [282, 201] width 298 height 10
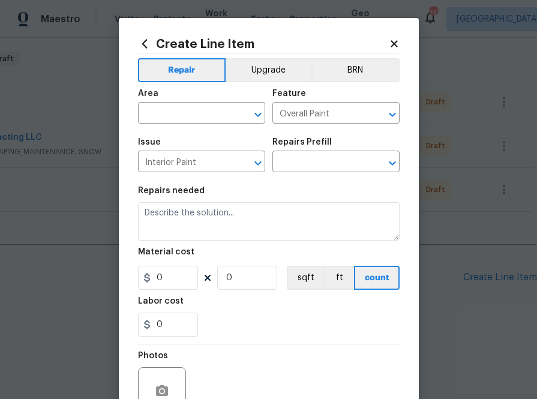
type input "PPG Paint Materials - Interior Paint $1.00"
type textarea "PPG Paint Materials ordered by Opendoor"
type input "1"
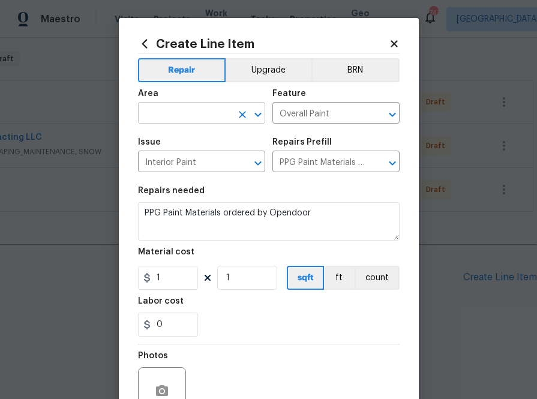
click at [201, 122] on input "text" at bounding box center [185, 114] width 94 height 19
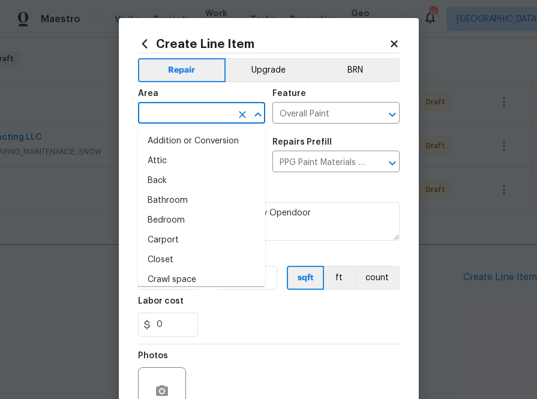
type input "i"
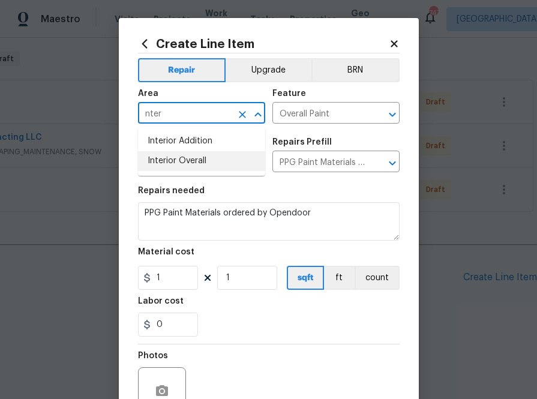
click at [192, 161] on li "Interior Overall" at bounding box center [201, 161] width 127 height 20
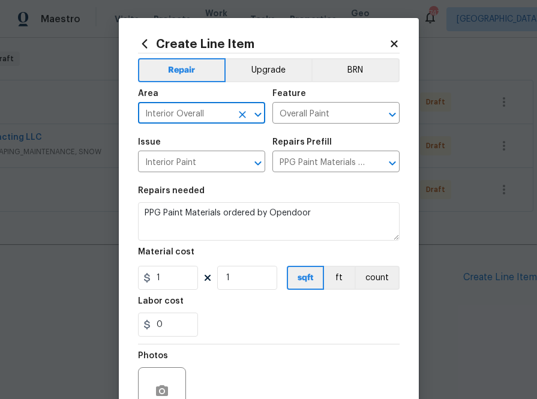
type input "Interior Overall"
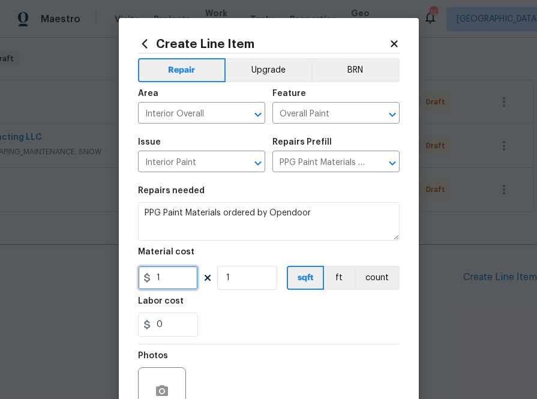
click at [173, 271] on input "1" at bounding box center [168, 278] width 60 height 24
paste input "text"
click at [170, 279] on input "1" at bounding box center [168, 278] width 60 height 24
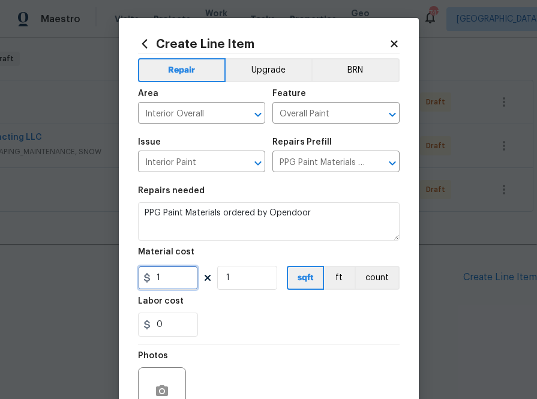
paste input "199.74"
click at [161, 277] on input "1199.74" at bounding box center [168, 278] width 60 height 24
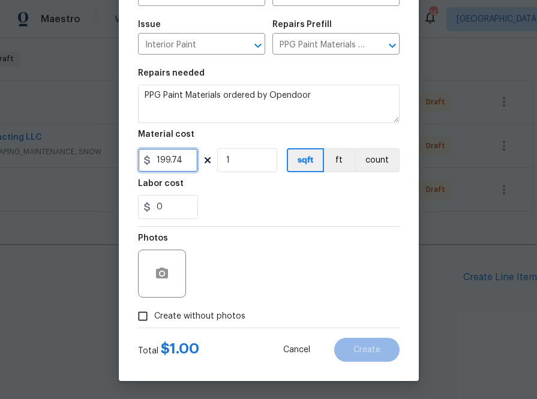
type input "199.74"
click at [205, 324] on label "Create without photos" at bounding box center [188, 316] width 114 height 23
click at [154, 324] on input "Create without photos" at bounding box center [142, 316] width 23 height 23
checkbox input "true"
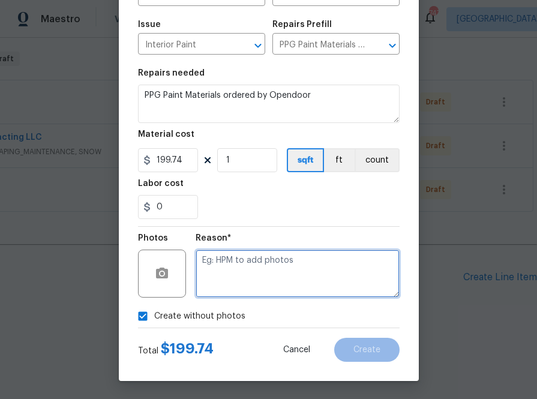
click at [235, 268] on textarea at bounding box center [298, 274] width 204 height 48
type textarea "na"
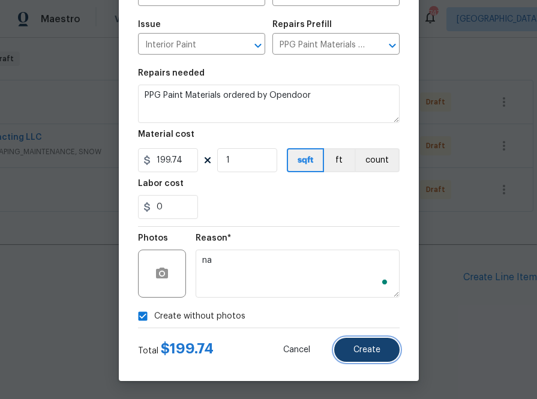
click at [361, 350] on span "Create" at bounding box center [367, 350] width 27 height 9
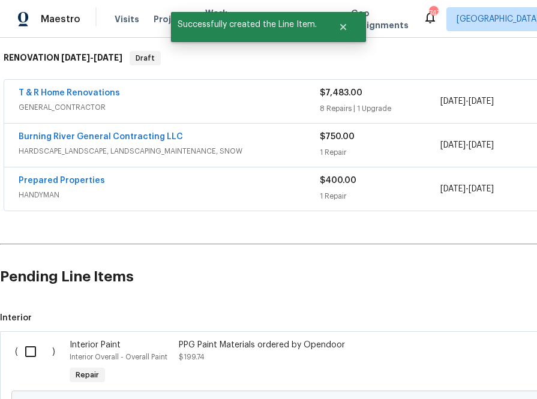
scroll to position [325, 0]
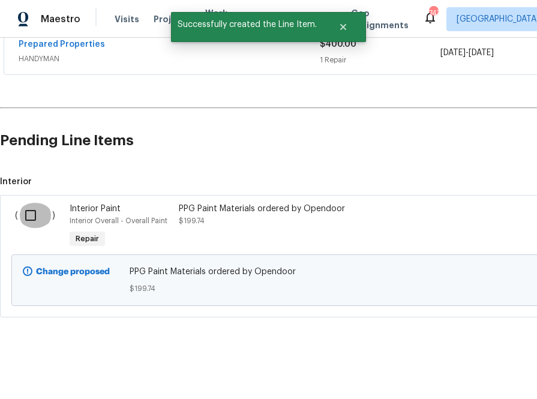
click at [28, 214] on input "checkbox" at bounding box center [35, 215] width 34 height 25
checkbox input "true"
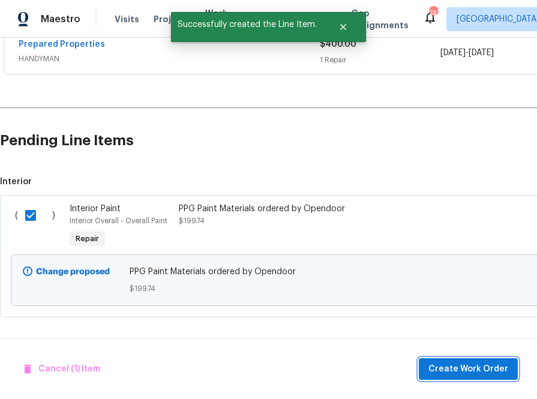
click at [441, 368] on span "Create Work Order" at bounding box center [469, 369] width 80 height 15
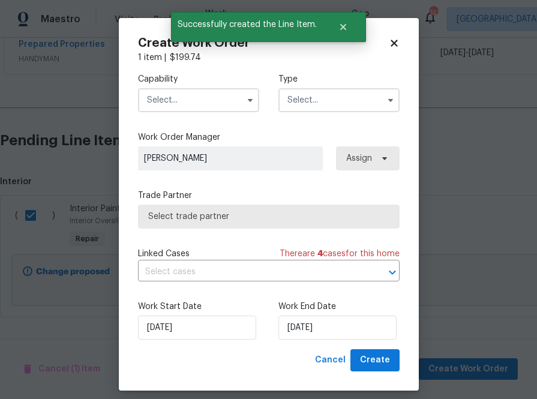
click at [196, 107] on input "text" at bounding box center [198, 100] width 121 height 24
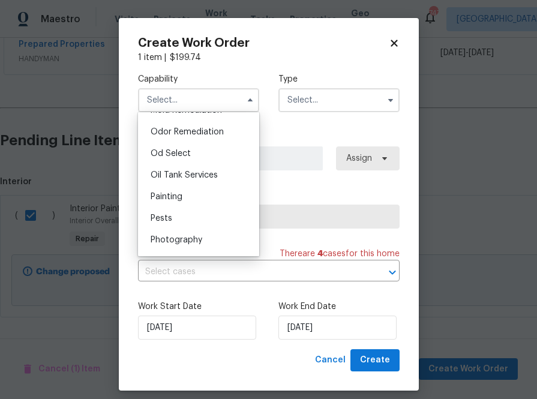
scroll to position [941, 0]
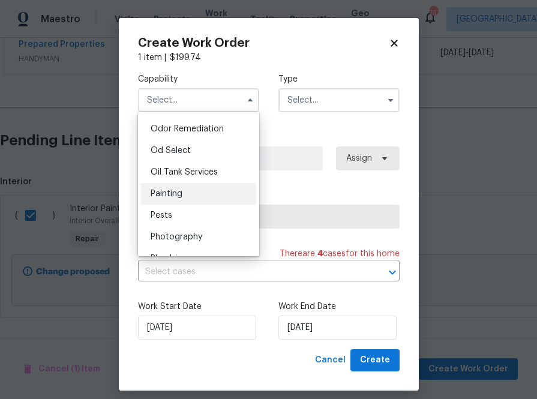
click at [189, 193] on div "Painting" at bounding box center [198, 194] width 115 height 22
type input "Painting"
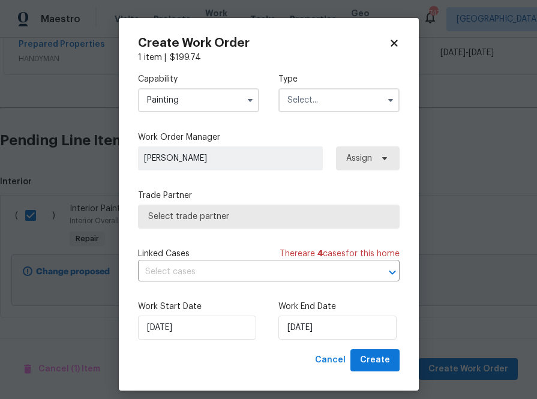
click at [334, 104] on input "text" at bounding box center [339, 100] width 121 height 24
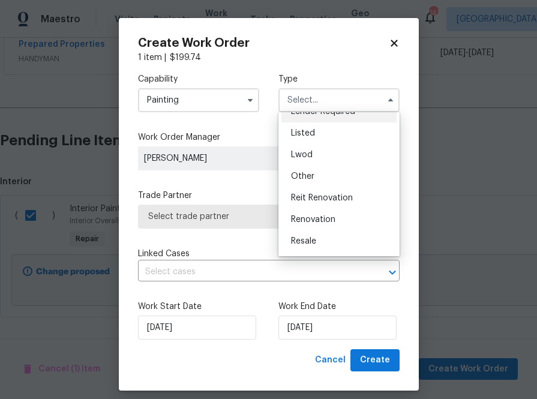
scroll to position [103, 0]
click at [317, 212] on div "Renovation" at bounding box center [339, 218] width 115 height 22
type input "Renovation"
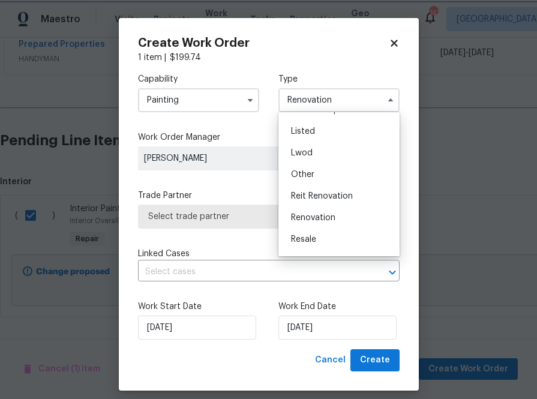
scroll to position [0, 0]
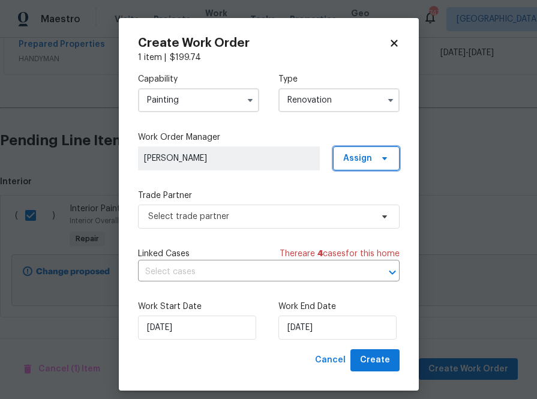
click at [369, 148] on span "Assign" at bounding box center [366, 158] width 67 height 24
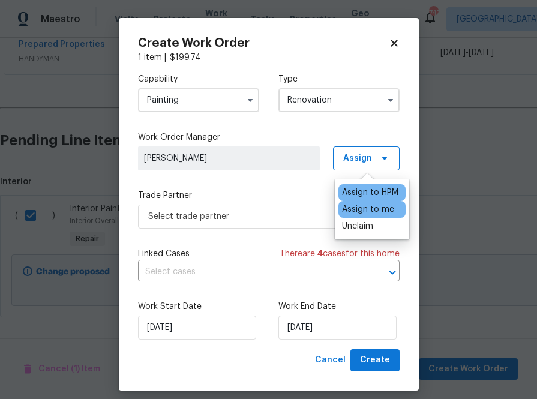
click at [360, 210] on div "Assign to me" at bounding box center [368, 210] width 52 height 12
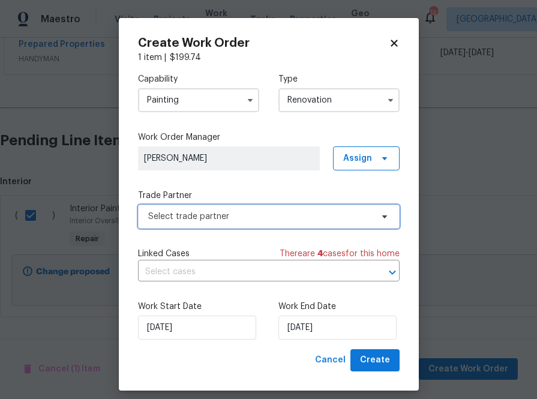
click at [267, 207] on span "Select trade partner" at bounding box center [269, 217] width 262 height 24
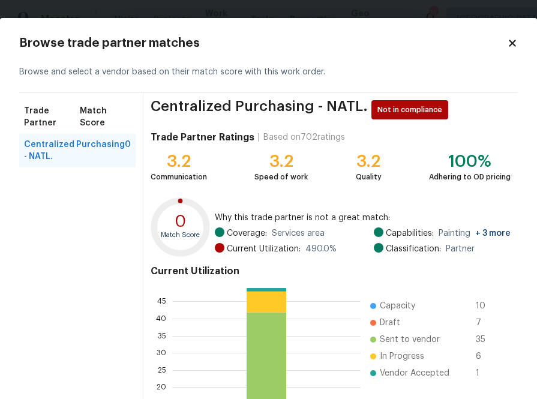
scroll to position [128, 0]
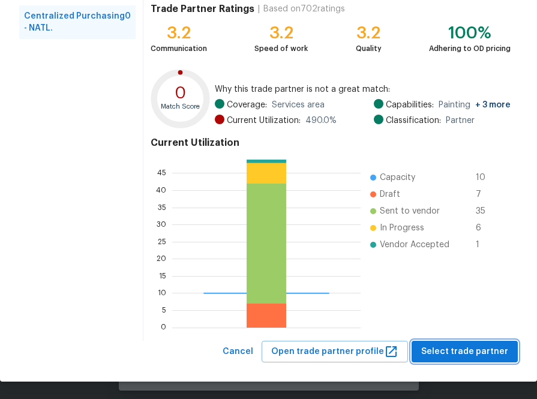
click at [443, 357] on span "Select trade partner" at bounding box center [464, 352] width 87 height 15
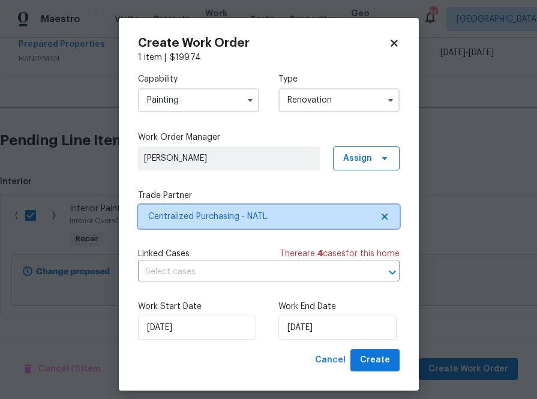
scroll to position [0, 0]
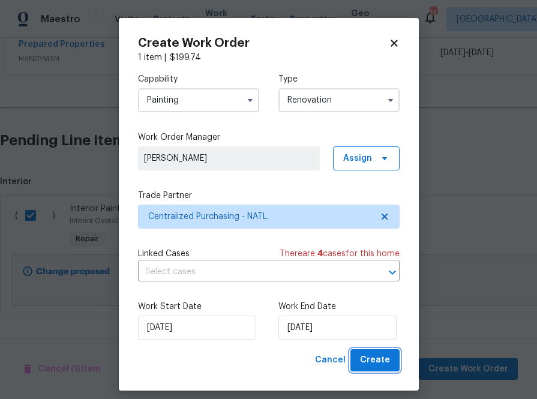
click at [376, 361] on span "Create" at bounding box center [375, 360] width 30 height 15
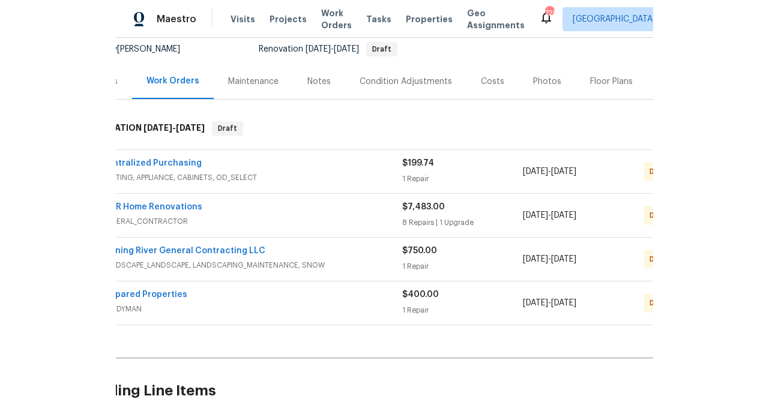
scroll to position [118, 0]
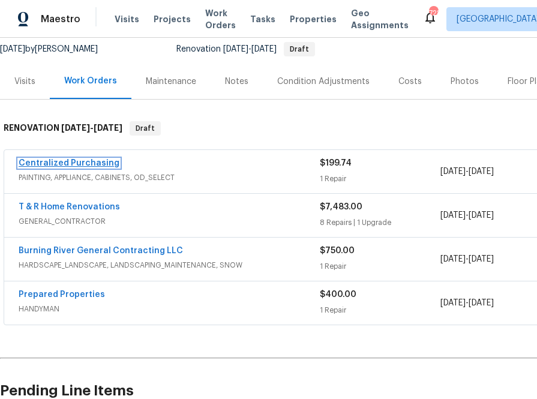
click at [99, 166] on link "Centralized Purchasing" at bounding box center [69, 163] width 101 height 8
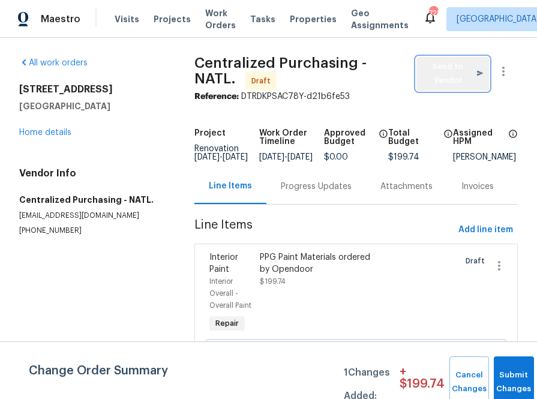
click at [418, 75] on button "Send to Vendor" at bounding box center [453, 74] width 73 height 34
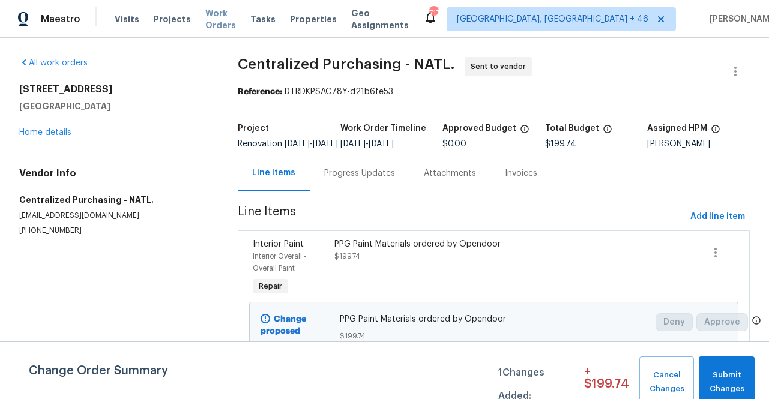
click at [209, 18] on span "Work Orders" at bounding box center [220, 19] width 31 height 24
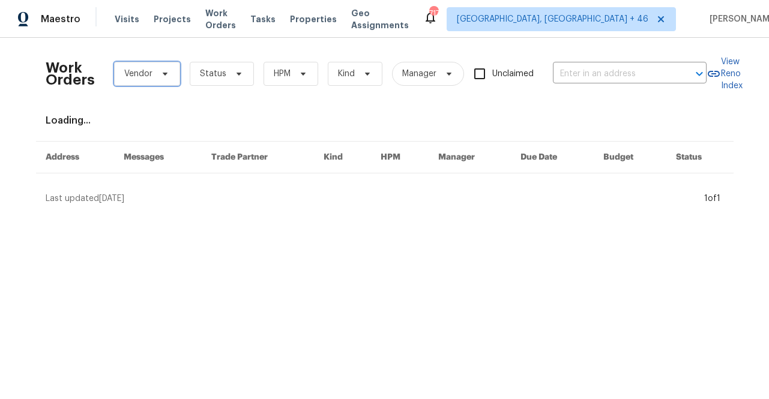
click at [145, 68] on span "Vendor" at bounding box center [138, 74] width 28 height 12
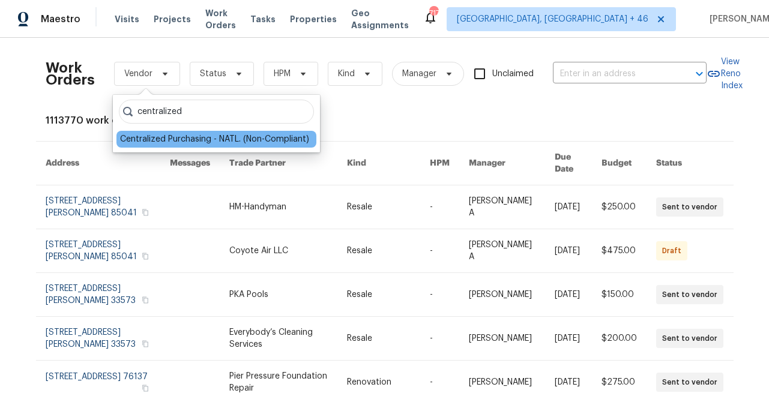
type input "centralized"
click at [169, 143] on div "Centralized Purchasing - NATL. (Non-Compliant)" at bounding box center [214, 139] width 189 height 12
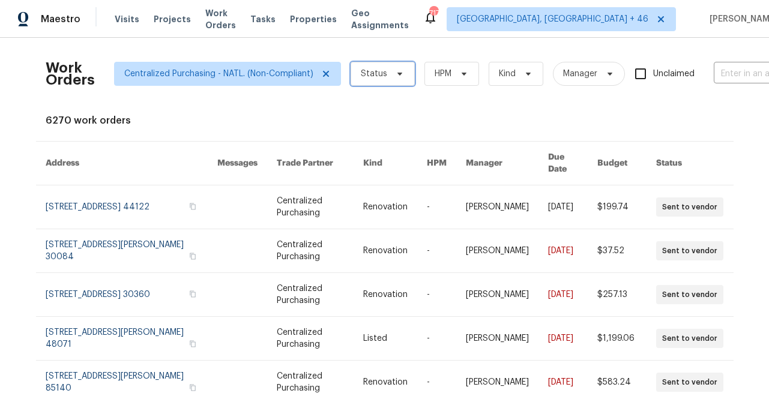
click at [402, 74] on span "Status" at bounding box center [383, 74] width 64 height 24
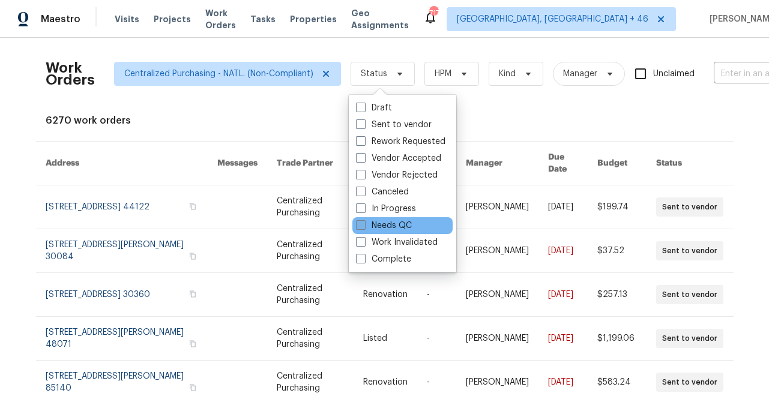
click at [392, 220] on label "Needs QC" at bounding box center [384, 226] width 56 height 12
click at [364, 220] on input "Needs QC" at bounding box center [360, 224] width 8 height 8
checkbox input "true"
